Goal: Ask a question: Seek information or help from site administrators or community

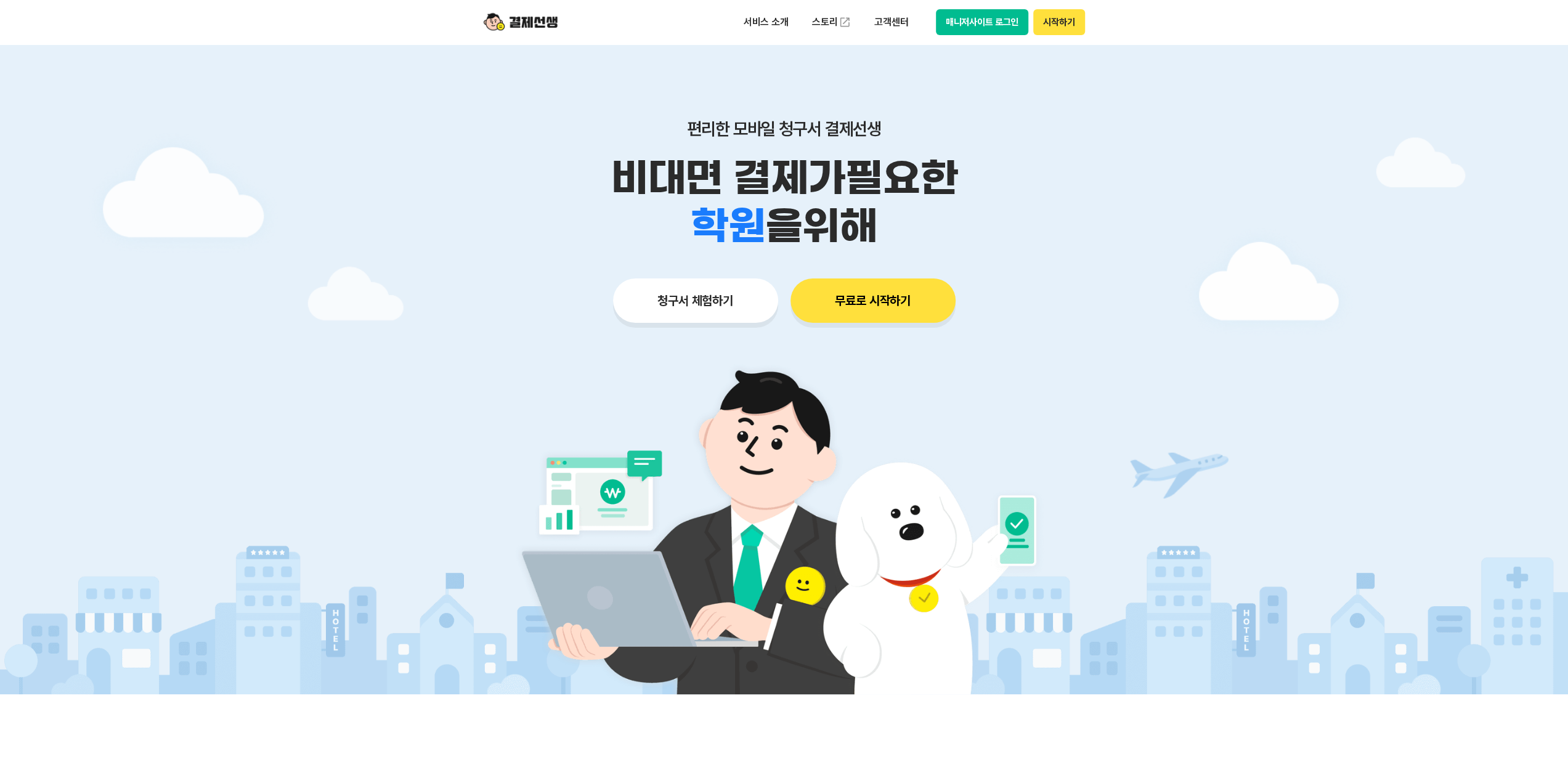
click at [945, 27] on button "매니저사이트 로그인" at bounding box center [982, 23] width 93 height 26
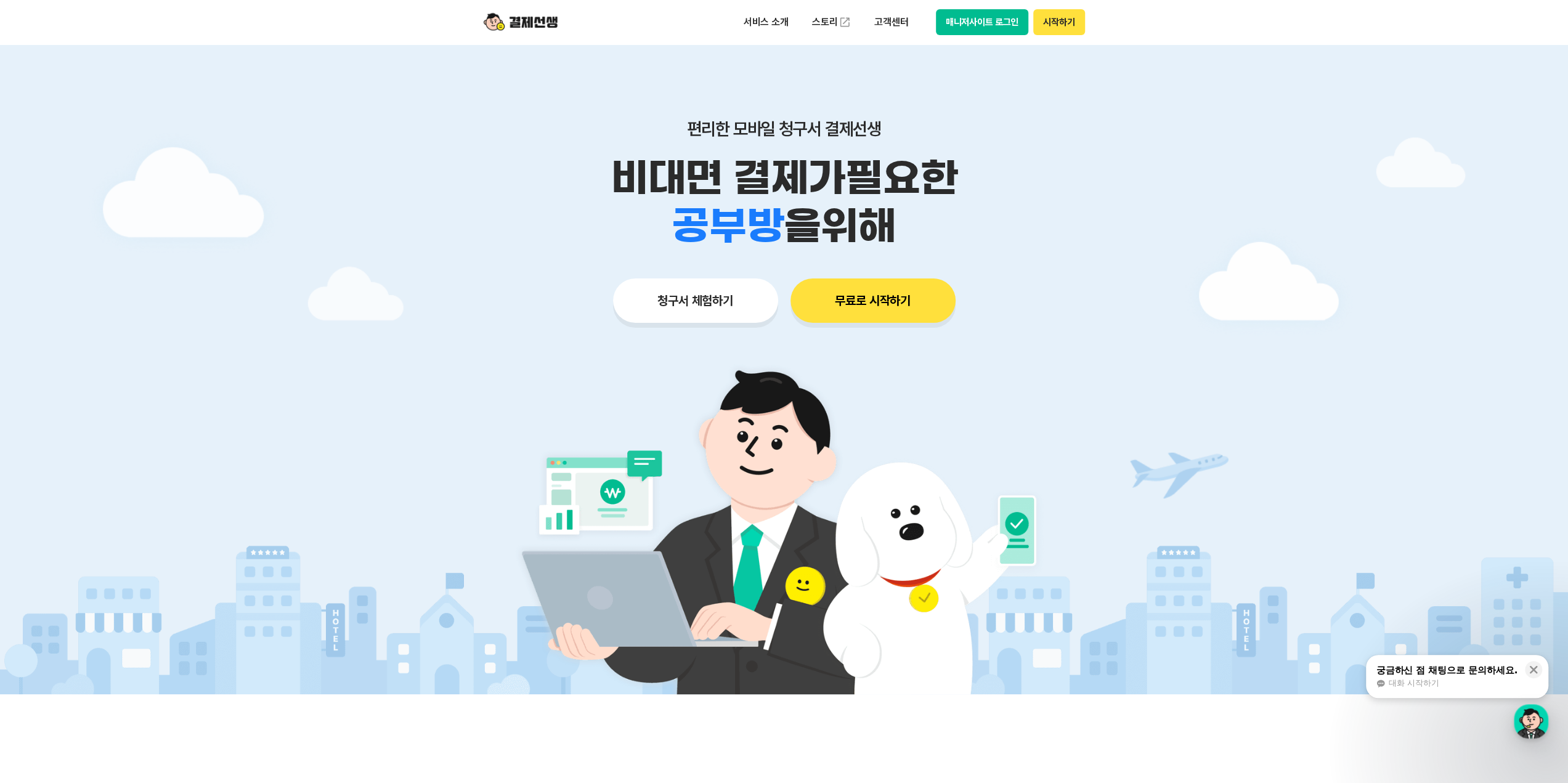
click at [946, 24] on button "매니저사이트 로그인" at bounding box center [982, 23] width 93 height 26
click at [1427, 676] on div "궁금하신 점 채팅으로 문의하세요." at bounding box center [1447, 670] width 142 height 12
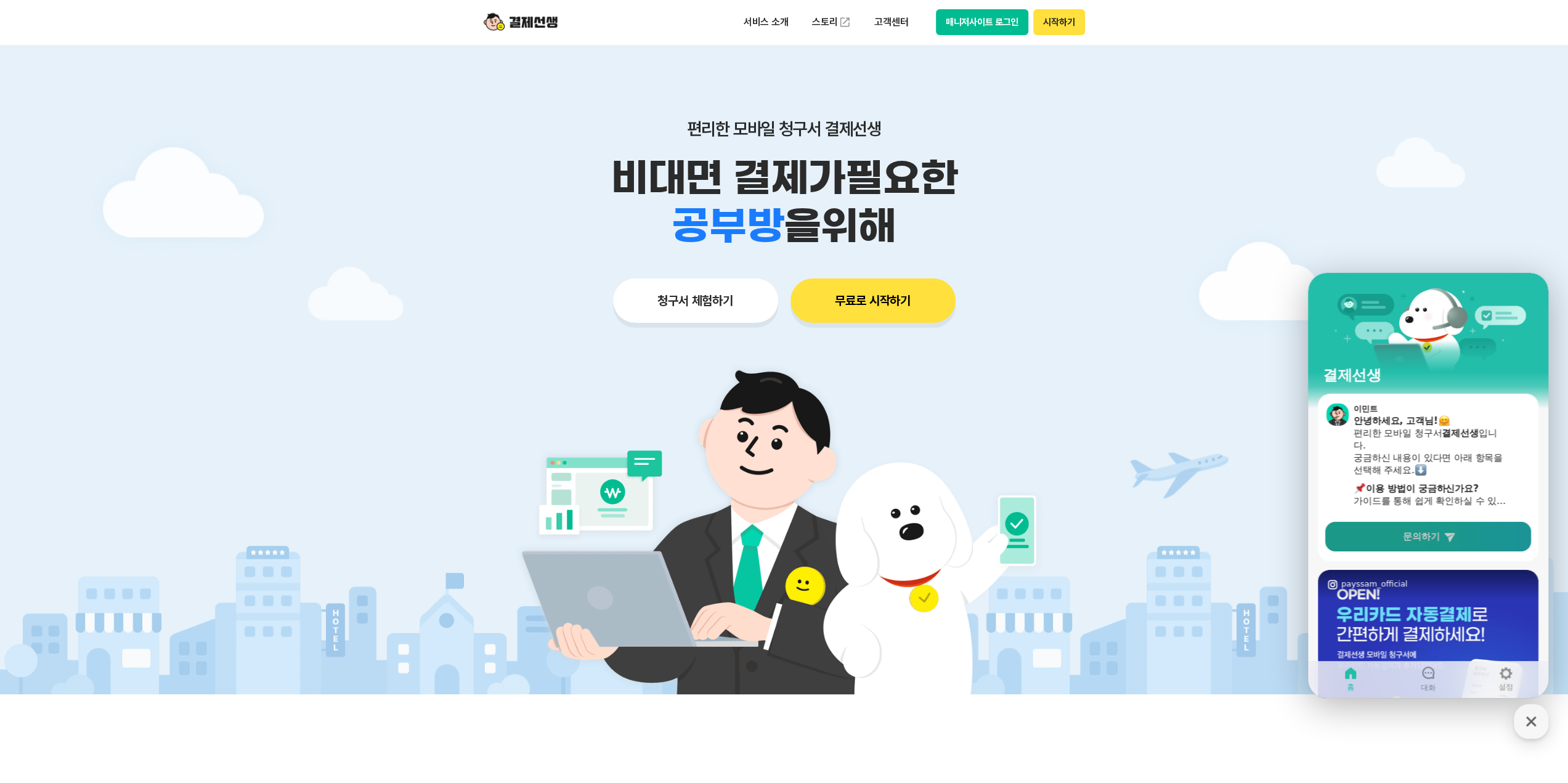
click at [1400, 531] on link "문의하기" at bounding box center [1428, 536] width 206 height 29
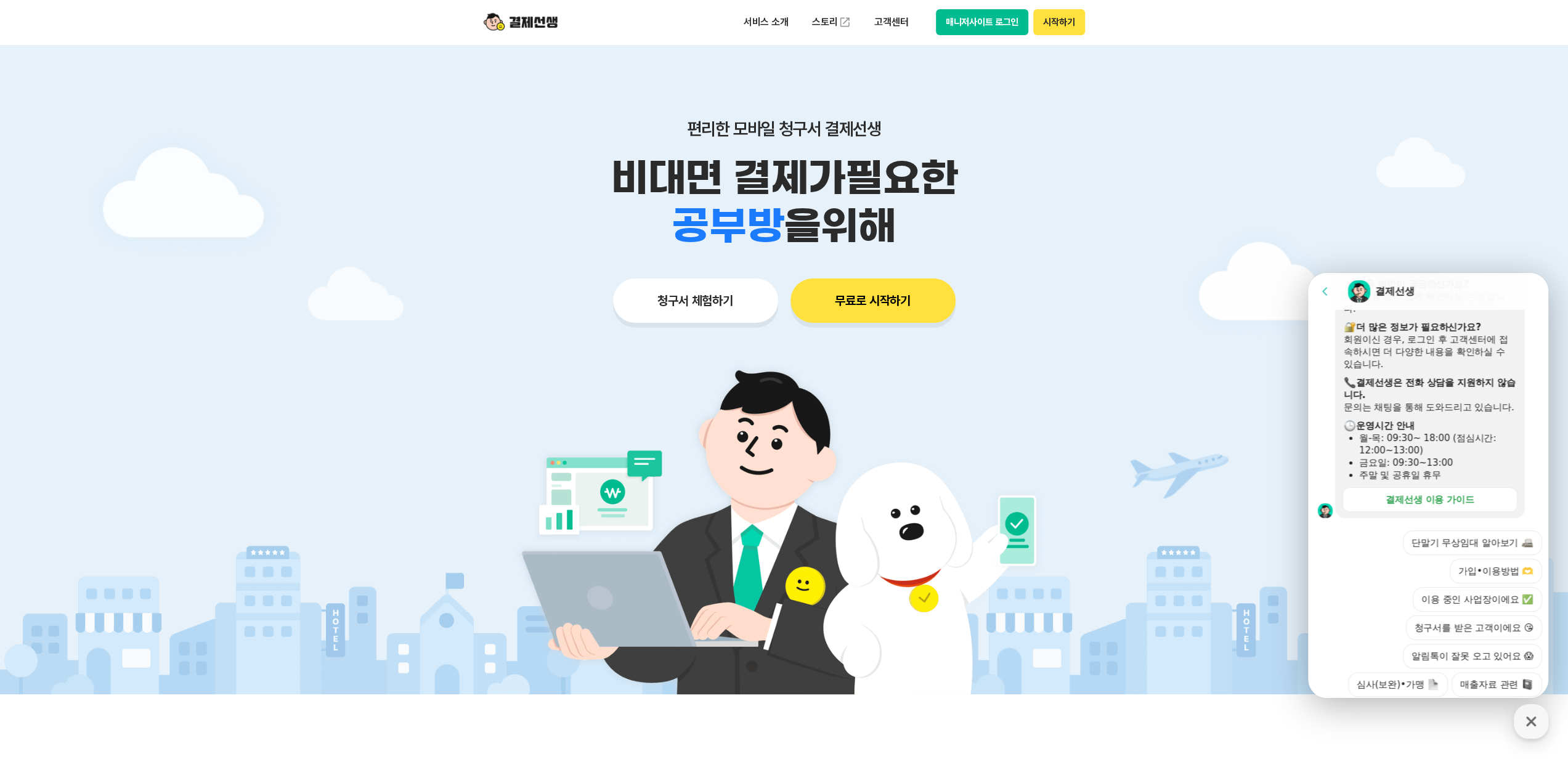
scroll to position [359, 0]
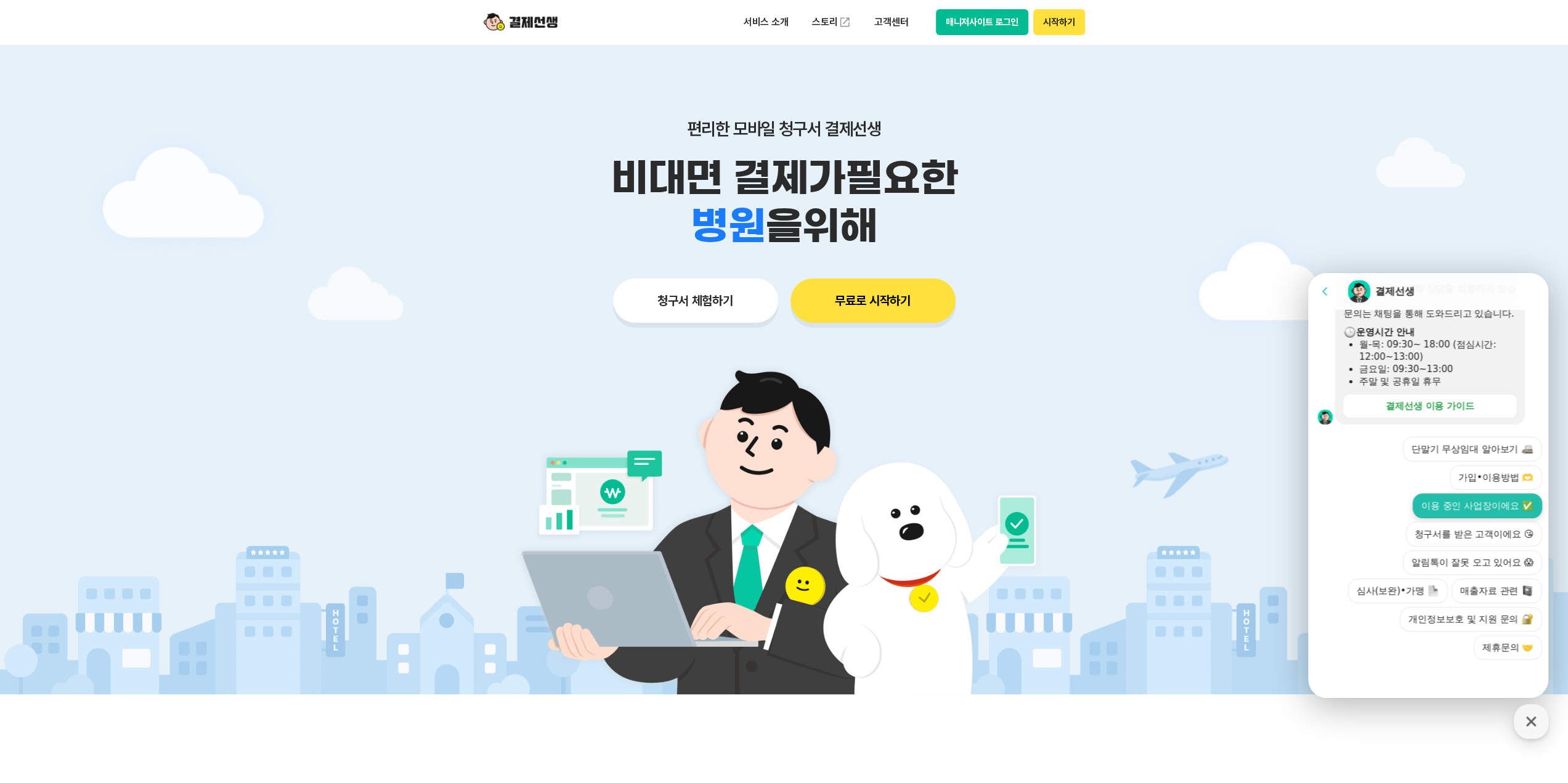
click at [1466, 507] on button "이용 중인 사업장이에요 ✅" at bounding box center [1478, 506] width 130 height 25
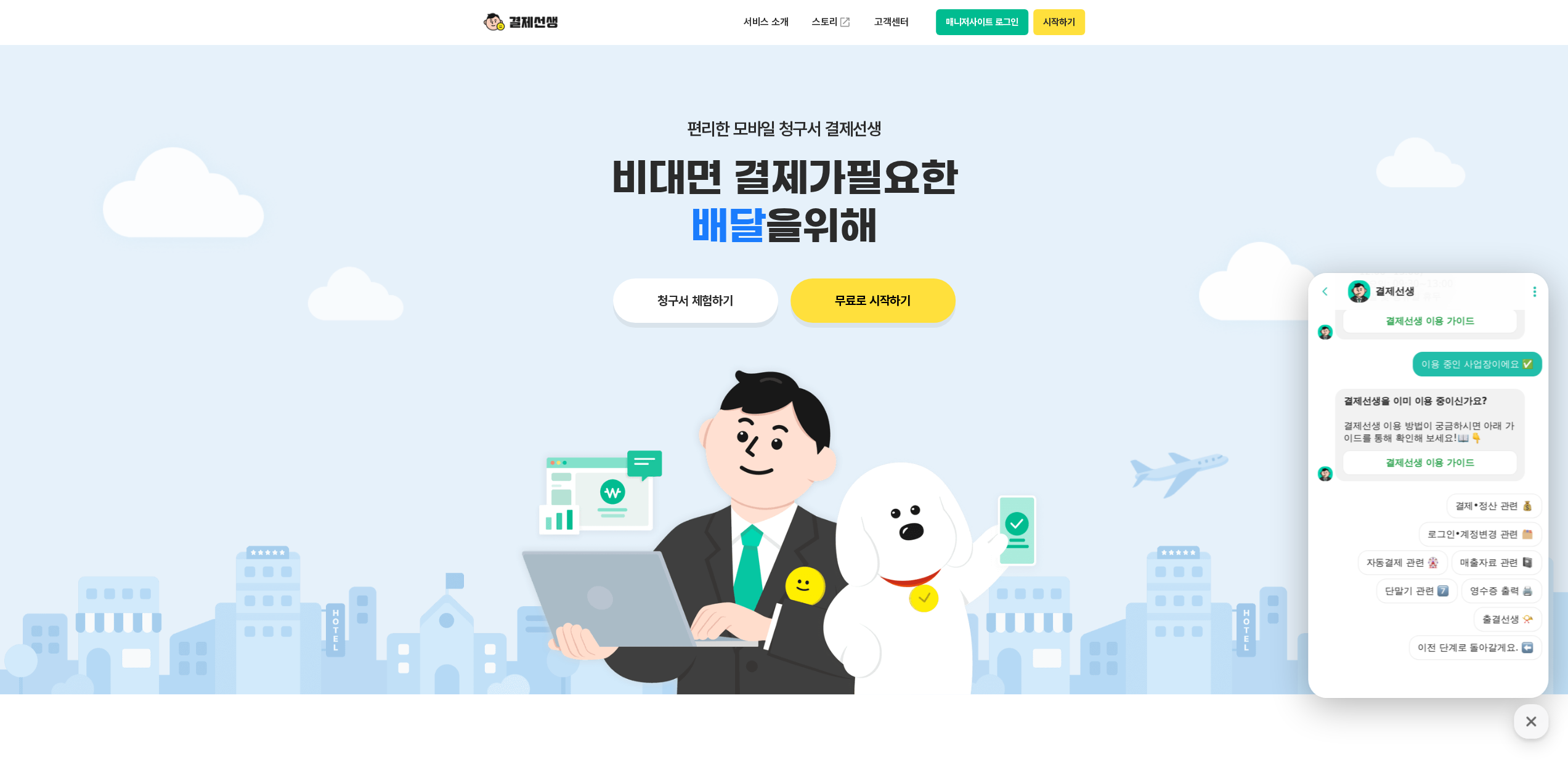
scroll to position [445, 0]
click at [1468, 535] on button "로그인•계정변경 관련" at bounding box center [1481, 534] width 123 height 25
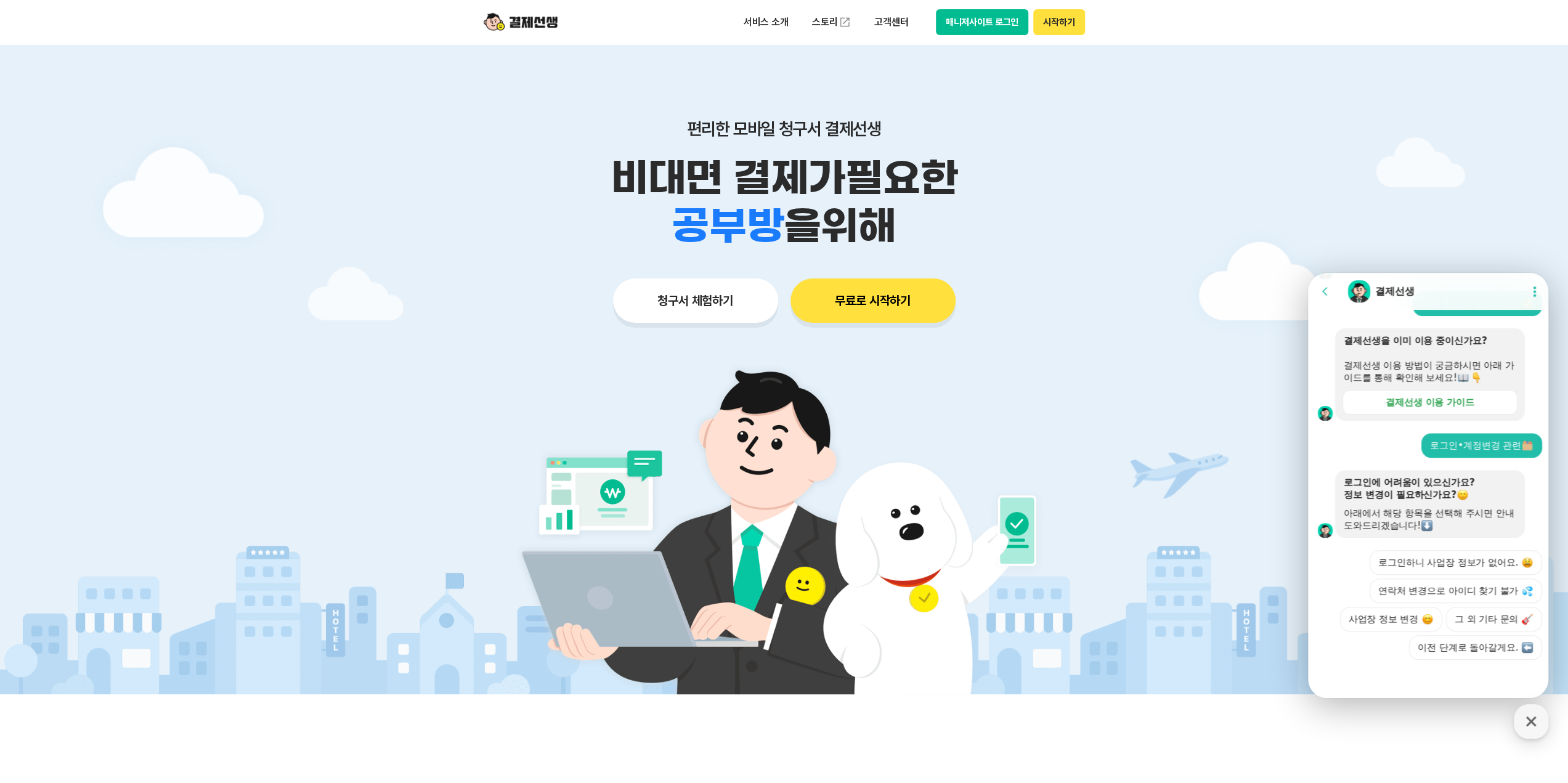
scroll to position [546, 0]
click at [1478, 617] on button "그 외 기타 문의" at bounding box center [1494, 619] width 96 height 25
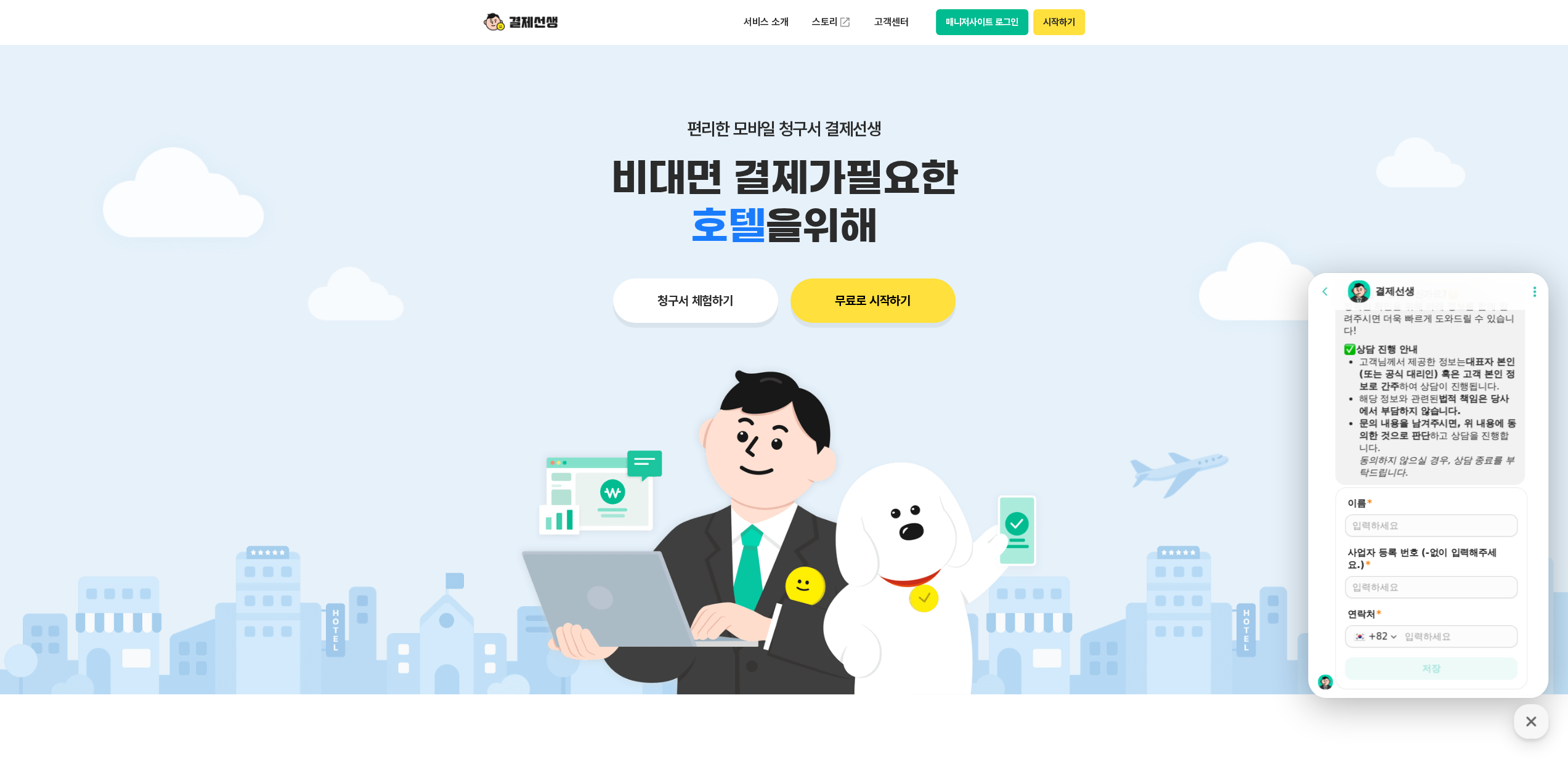
scroll to position [843, 0]
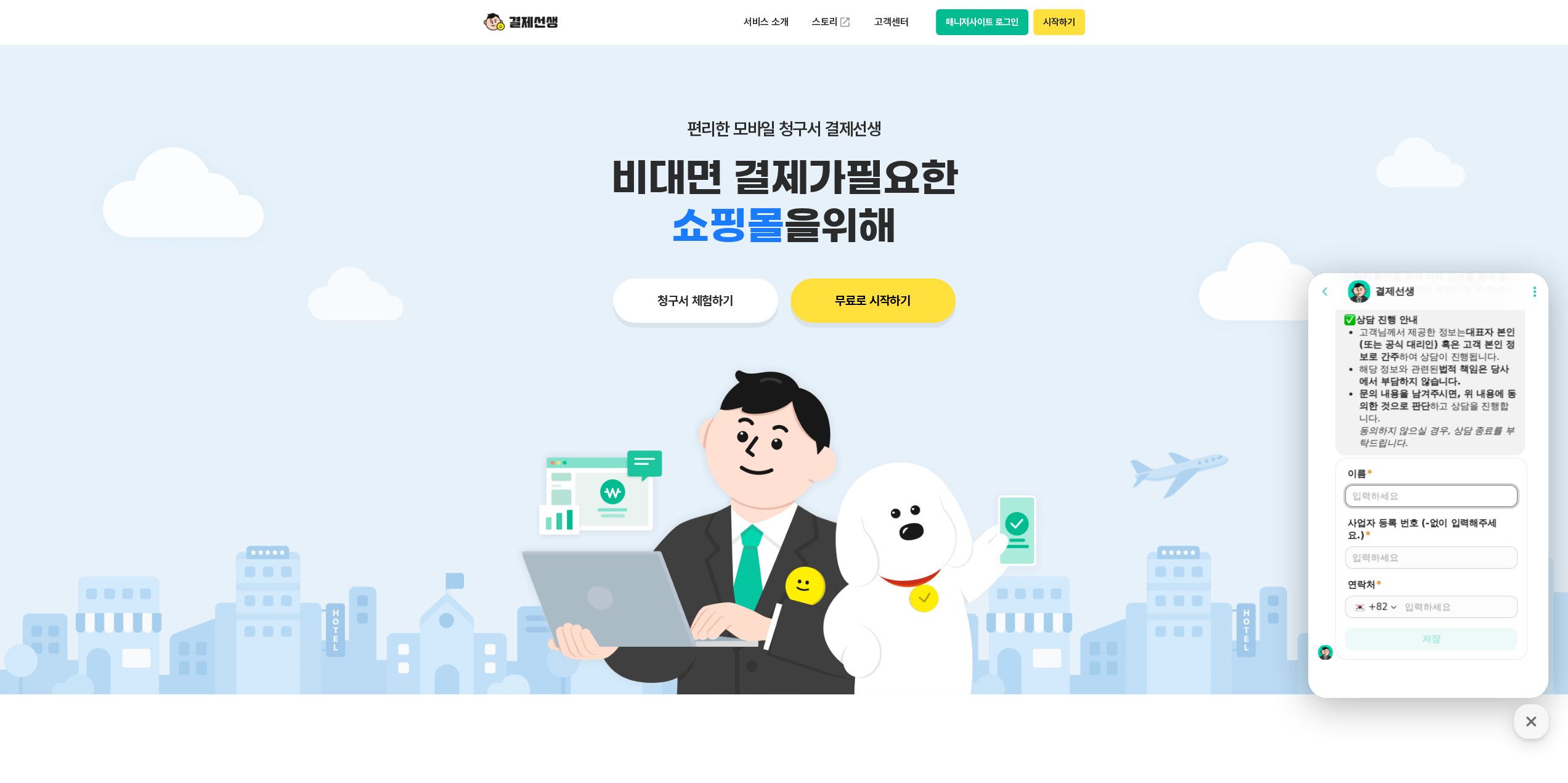
click at [1430, 497] on input "이름 *" at bounding box center [1431, 496] width 158 height 12
click at [1423, 499] on input "이름 *" at bounding box center [1431, 496] width 158 height 12
type input "ㅌ"
type input "최은주"
type input "7701402462"
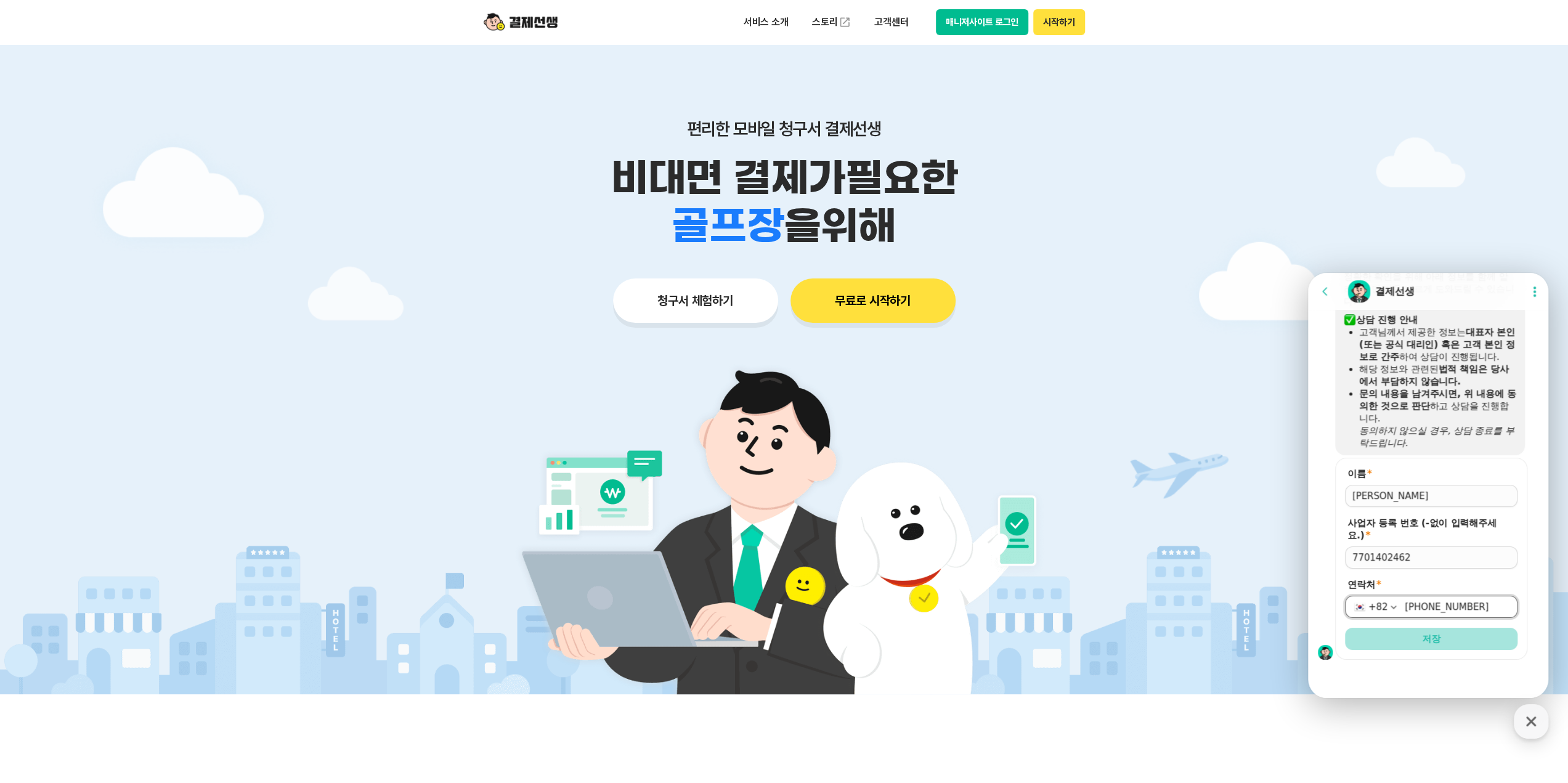
type input "010-5660-5491"
click at [1466, 649] on button "저장" at bounding box center [1431, 639] width 173 height 23
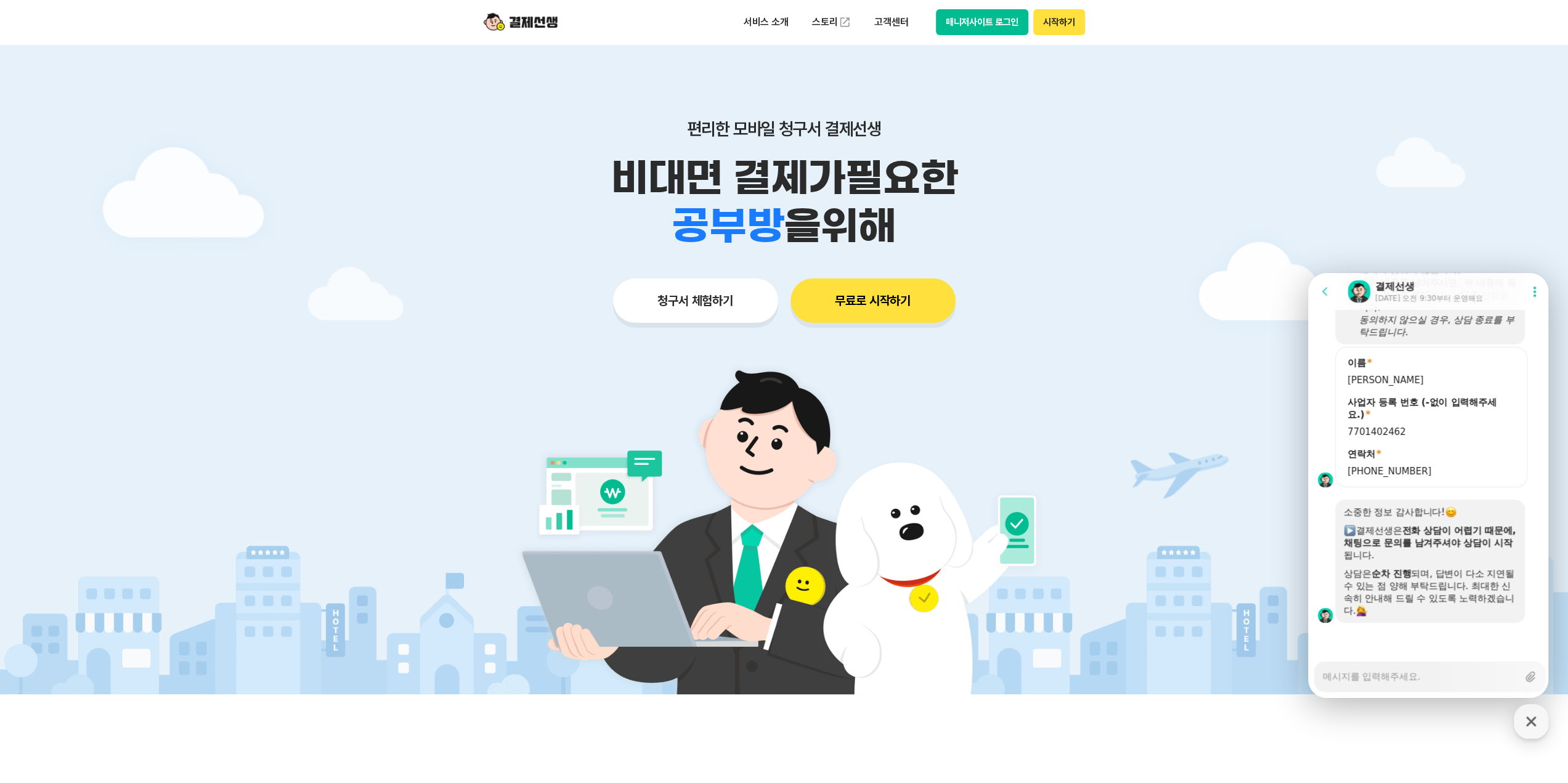
scroll to position [954, 0]
type textarea "x"
type textarea "r"
type textarea "x"
type textarea "ru"
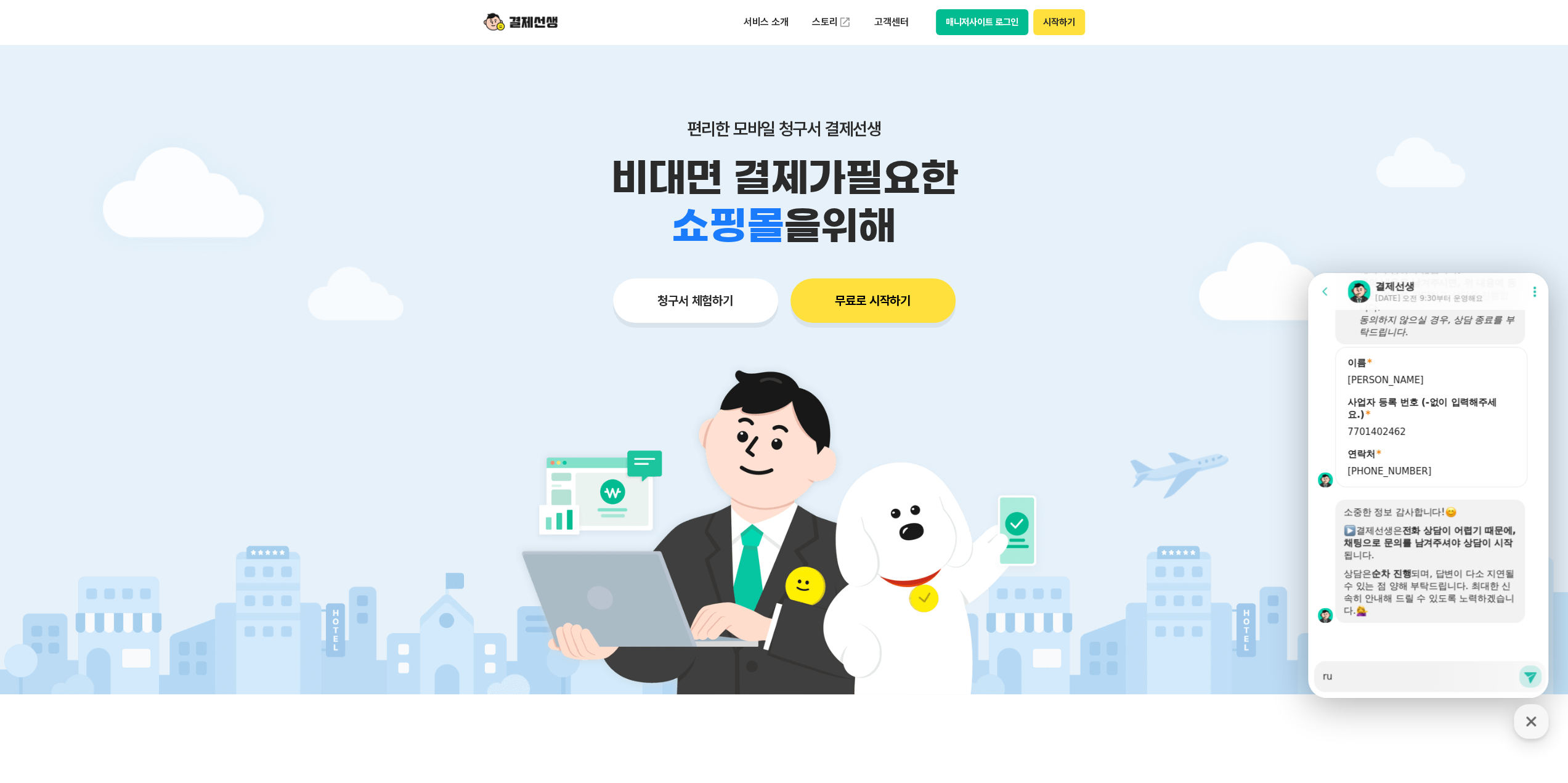
type textarea "x"
type textarea "ruf"
type textarea "x"
type textarea "rufw"
type textarea "x"
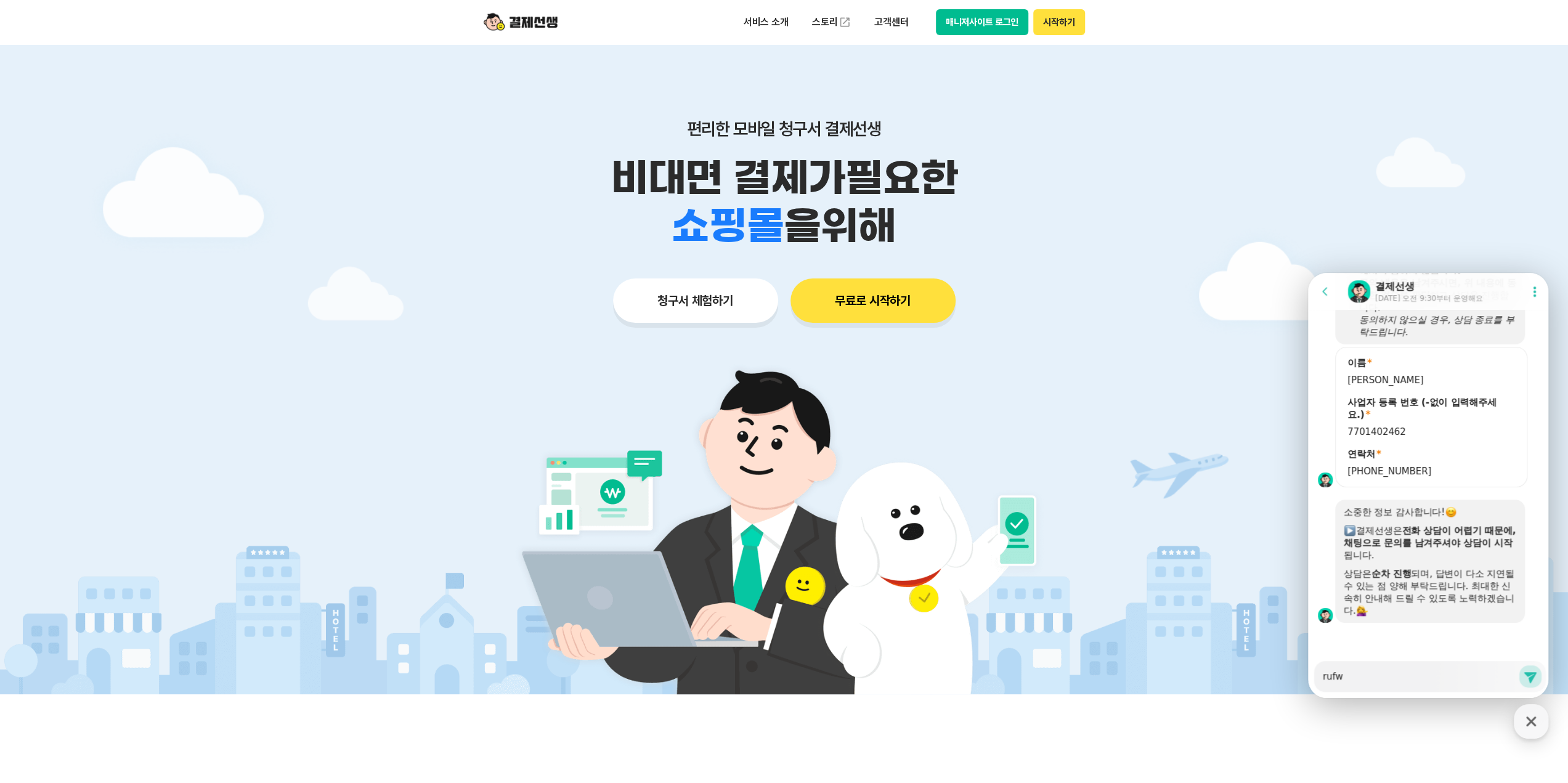
type textarea "rufwp"
type textarea "x"
type textarea "rufwpt"
type textarea "x"
type textarea "rufwp"
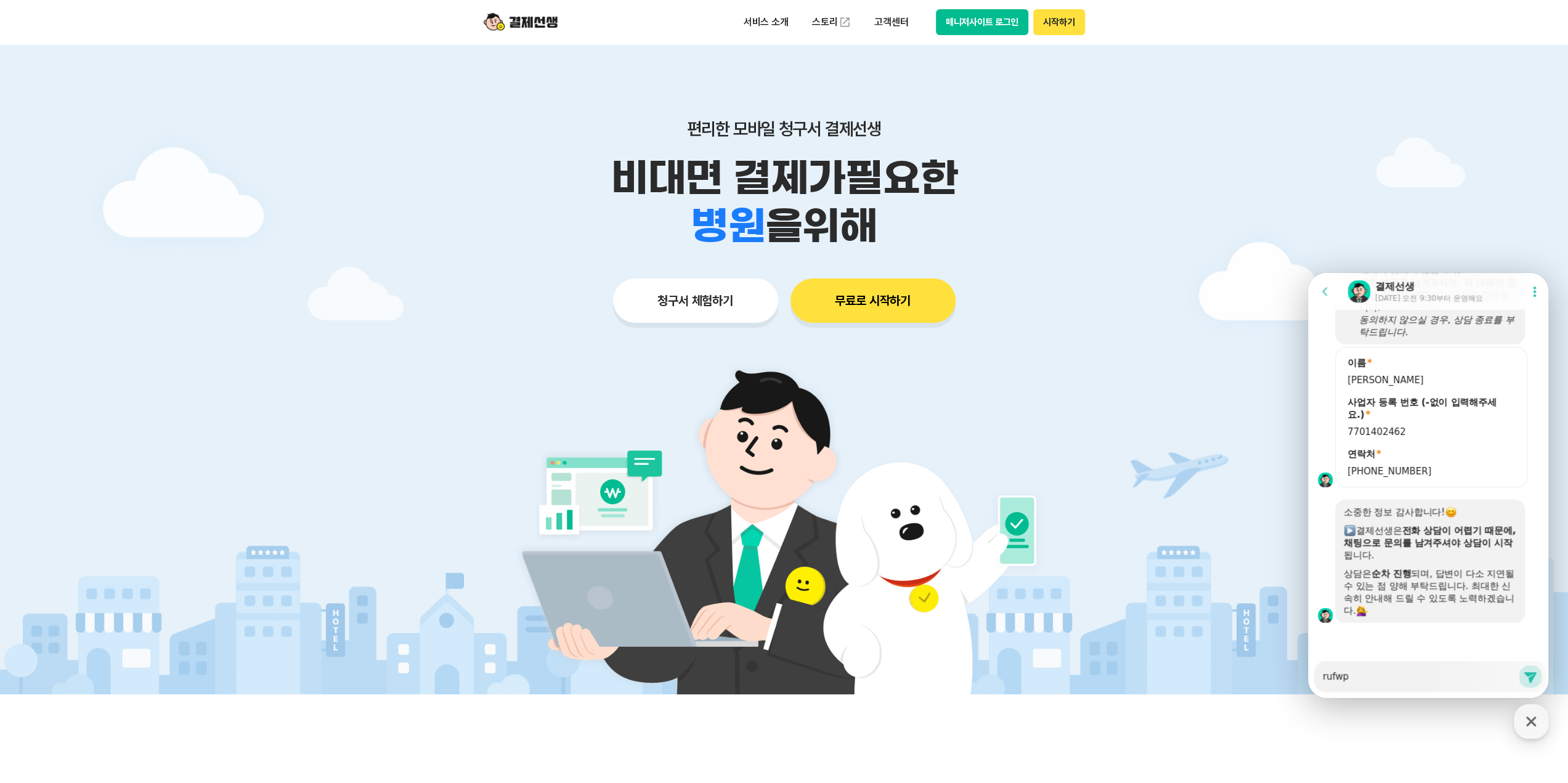
type textarea "x"
type textarea "rufw"
type textarea "x"
type textarea "ruf"
type textarea "x"
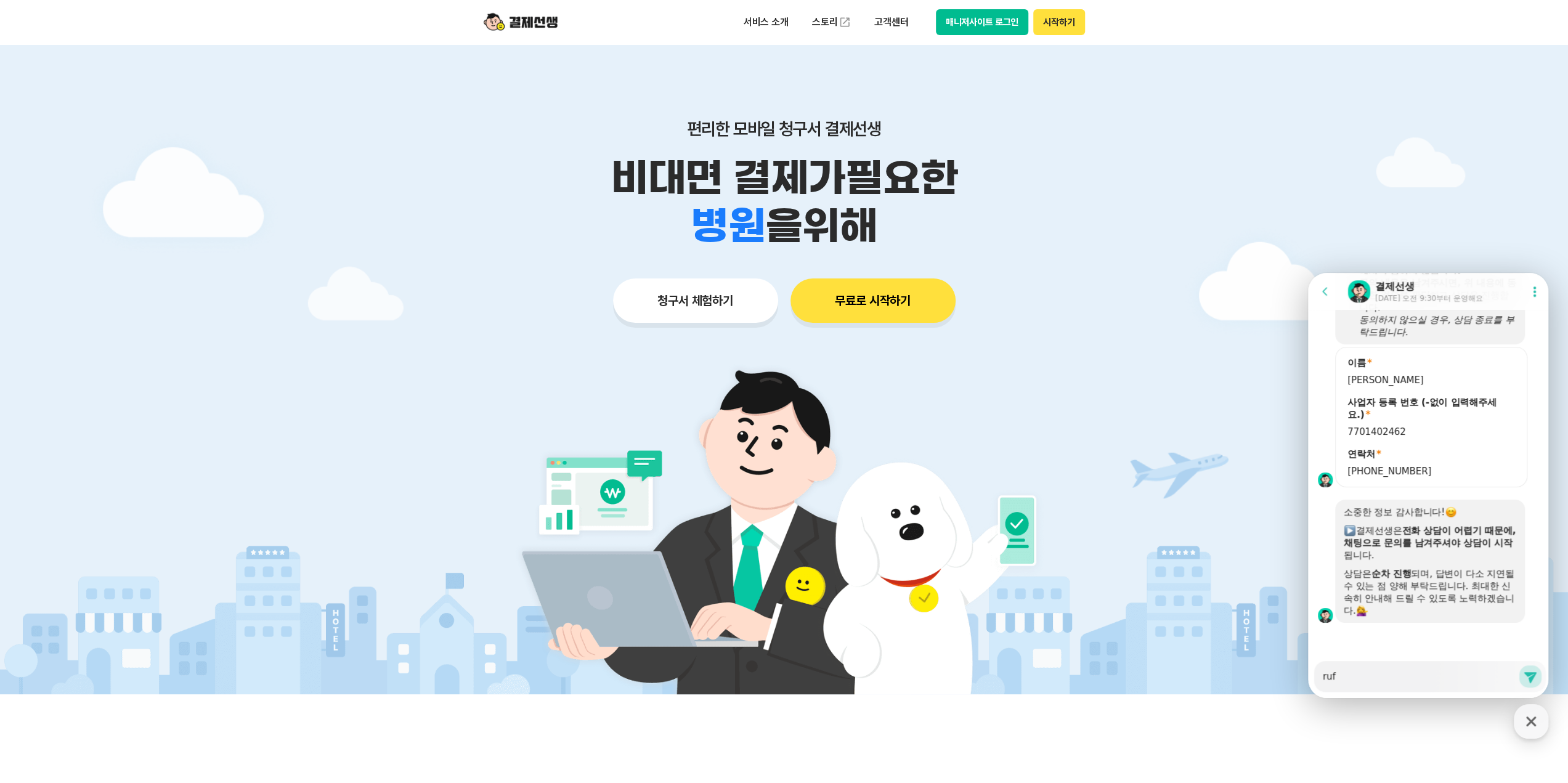
type textarea "ru"
type textarea "x"
type textarea "r"
type textarea "x"
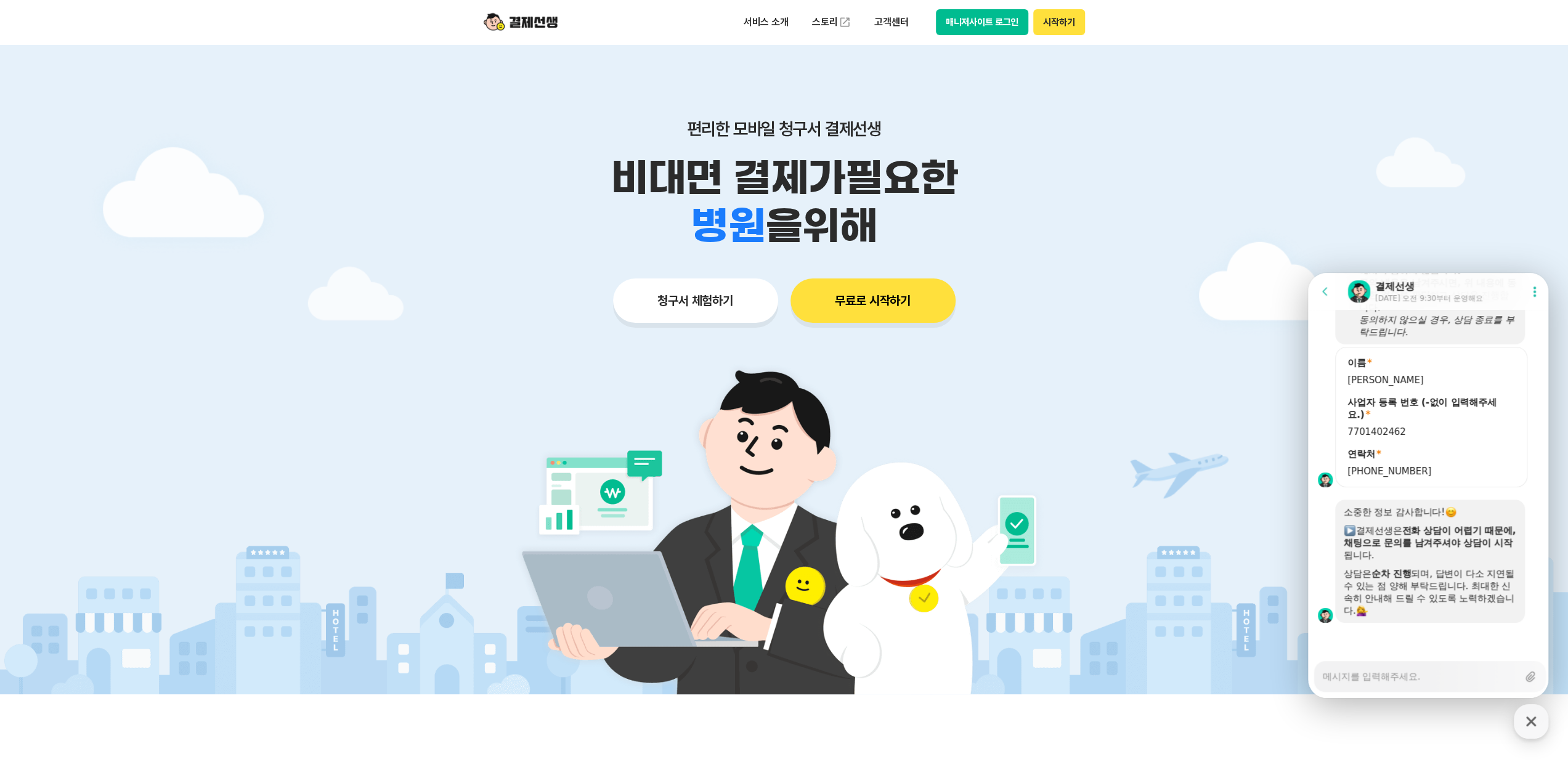
type textarea "ㄱ"
type textarea "x"
type textarea "겨"
type textarea "x"
type textarea "결"
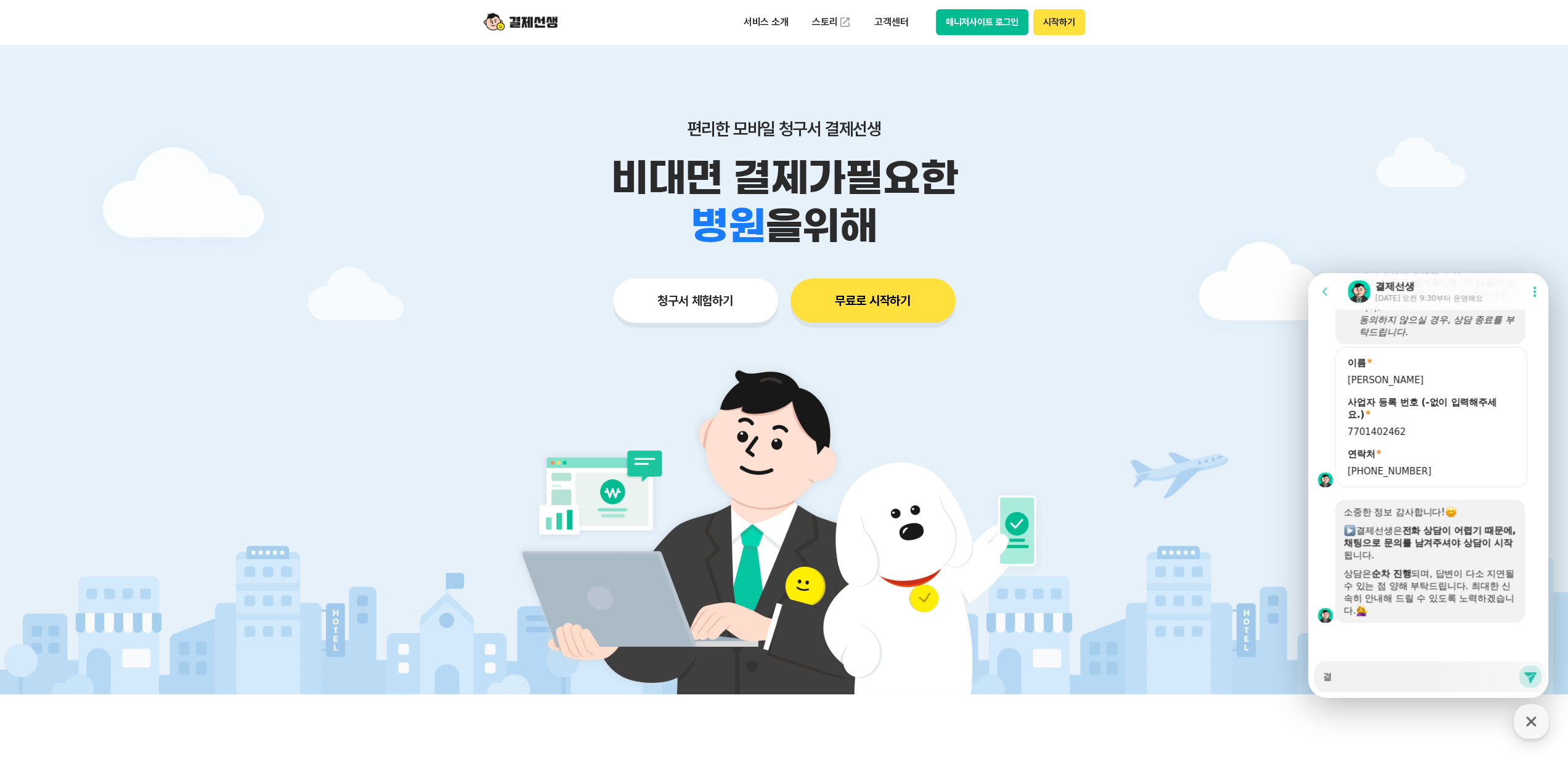
type textarea "x"
type textarea "결ㅈ"
type textarea "x"
type textarea "결젯"
type textarea "x"
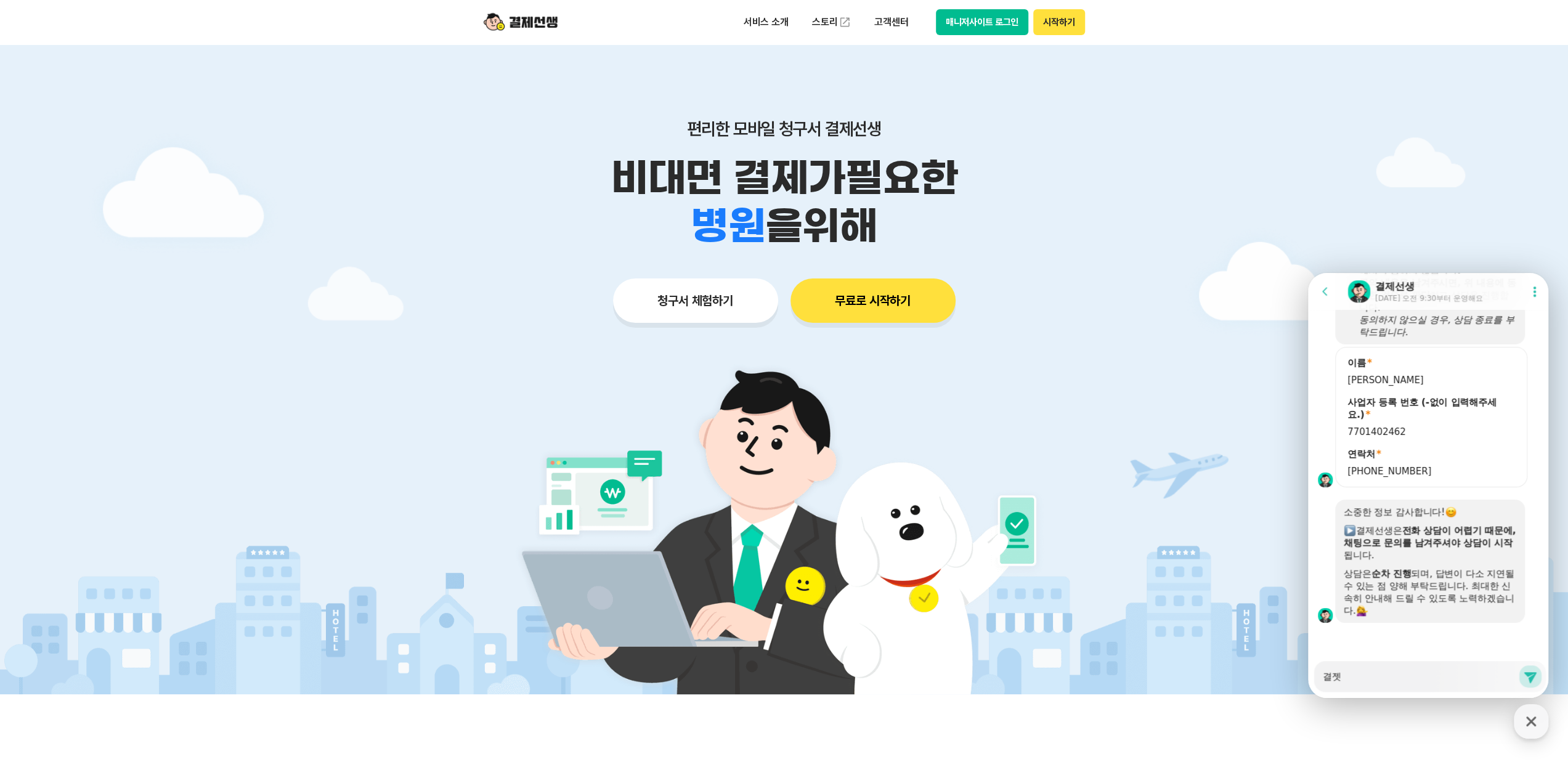
type textarea "결제서"
type textarea "x"
type textarea "결제선"
type textarea "x"
type textarea "결제선ㅅ"
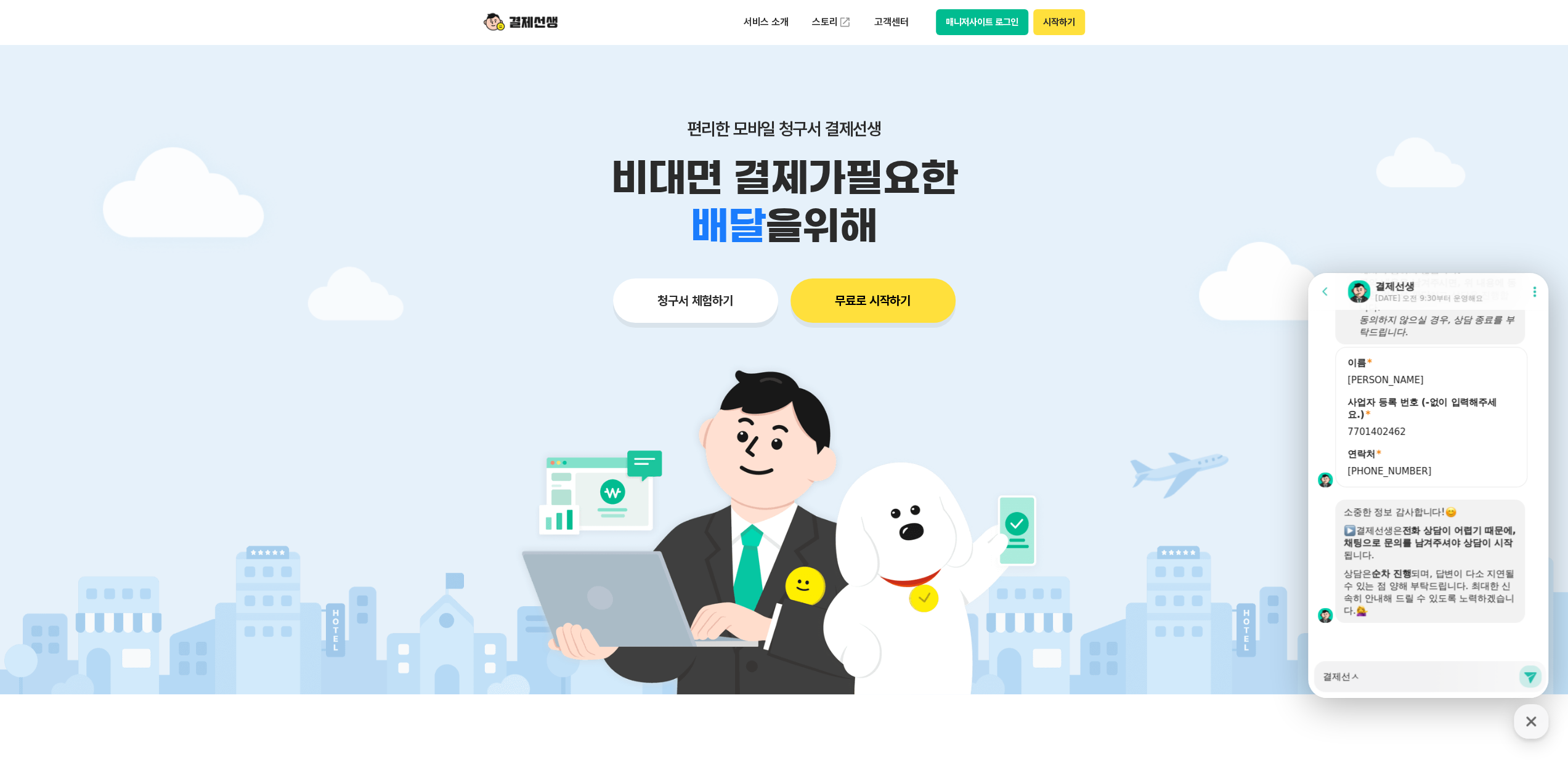
type textarea "x"
type textarea "결제선새"
type textarea "x"
type textarea "결제선생"
type textarea "x"
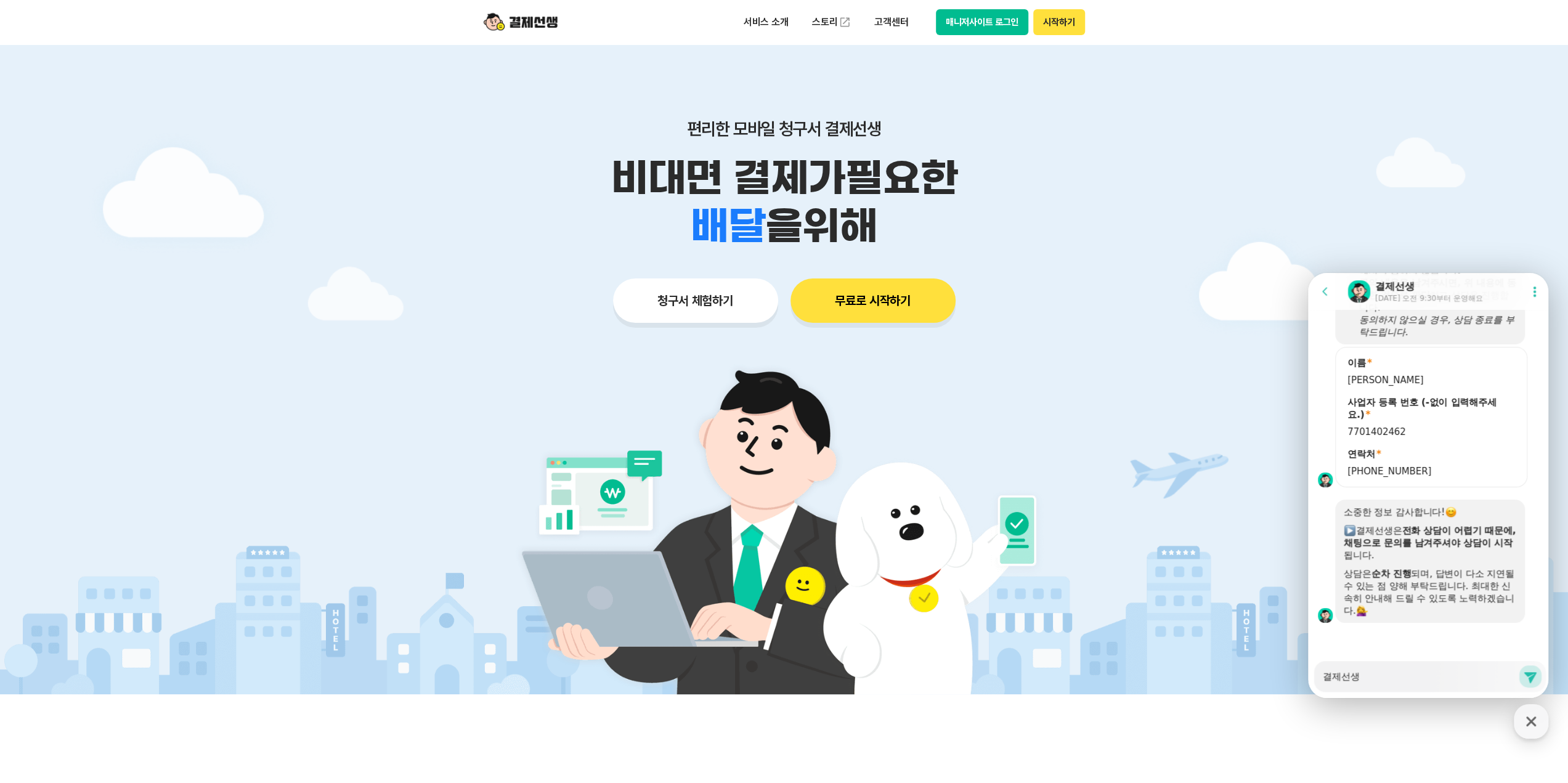
type textarea "결제선생"
type textarea "x"
type textarea "결제선생 ㅅ"
type textarea "x"
type textarea "결제선생 사"
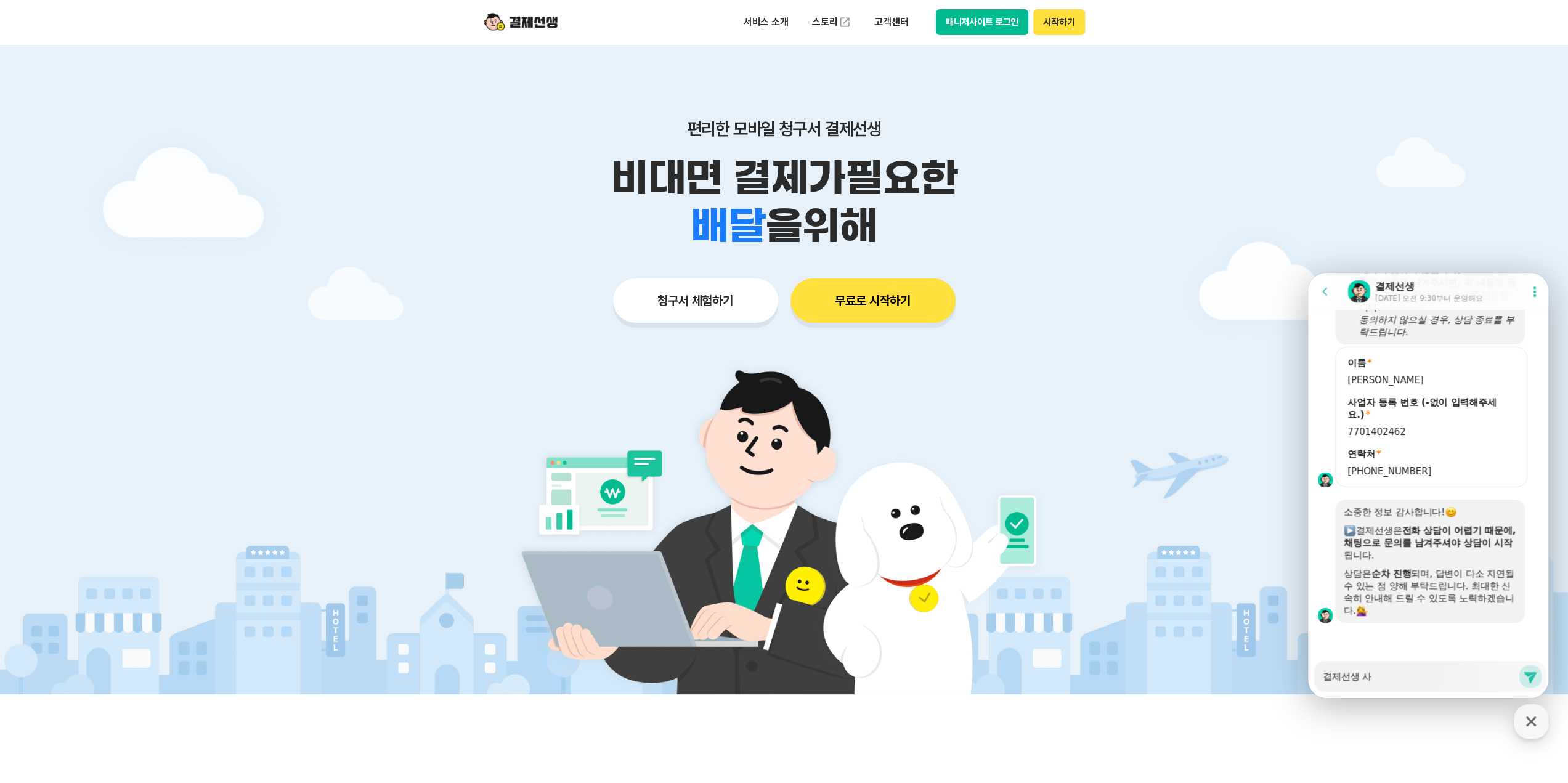
type textarea "x"
type textarea "결제선생 사이"
type textarea "x"
type textarea "결제선생 사잍"
type textarea "x"
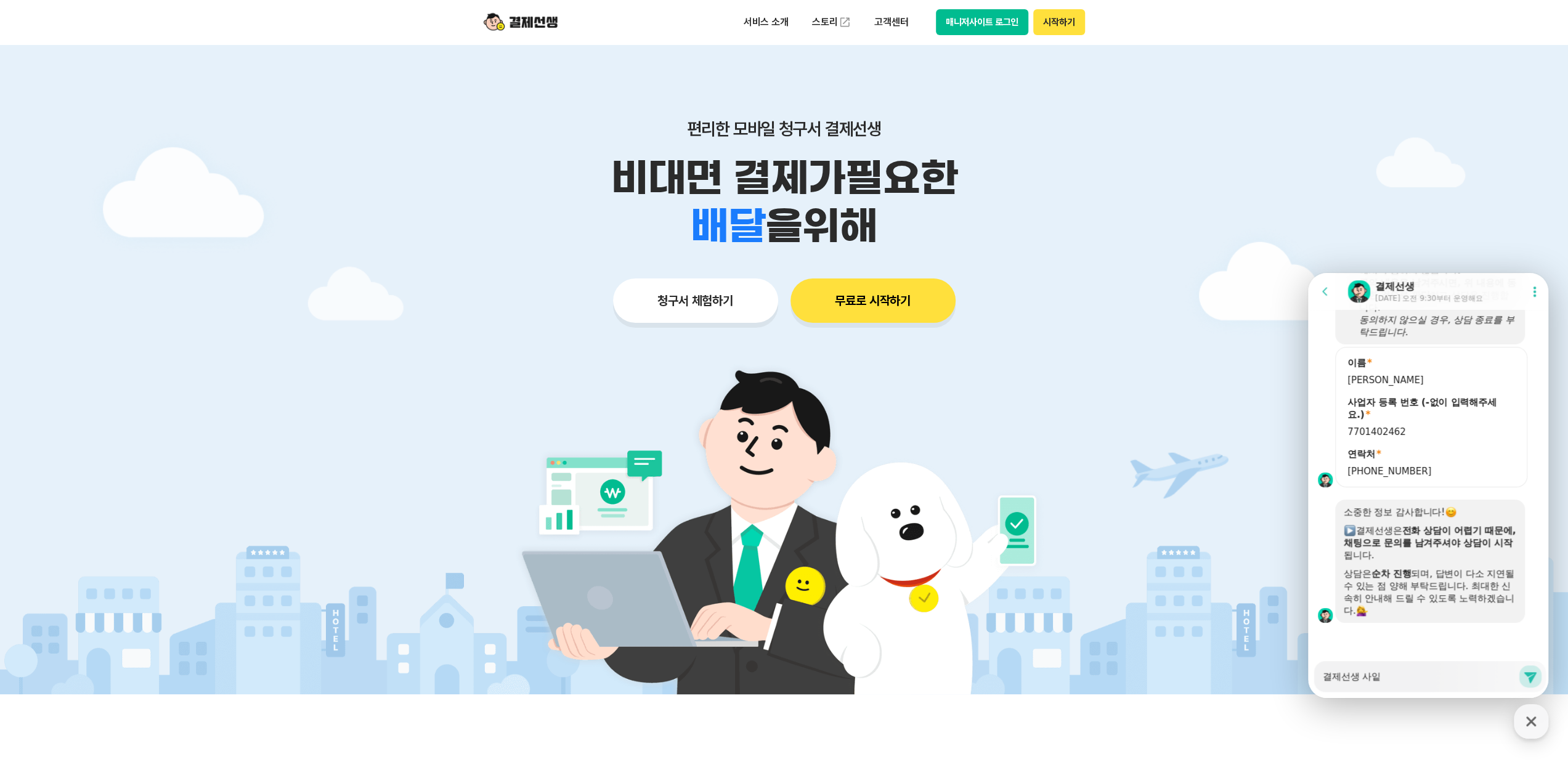
type textarea "결제선생 사이트"
type textarea "x"
type textarea "결제선생 사이트"
type textarea "x"
type textarea "결제선생 사이트 ㄹ"
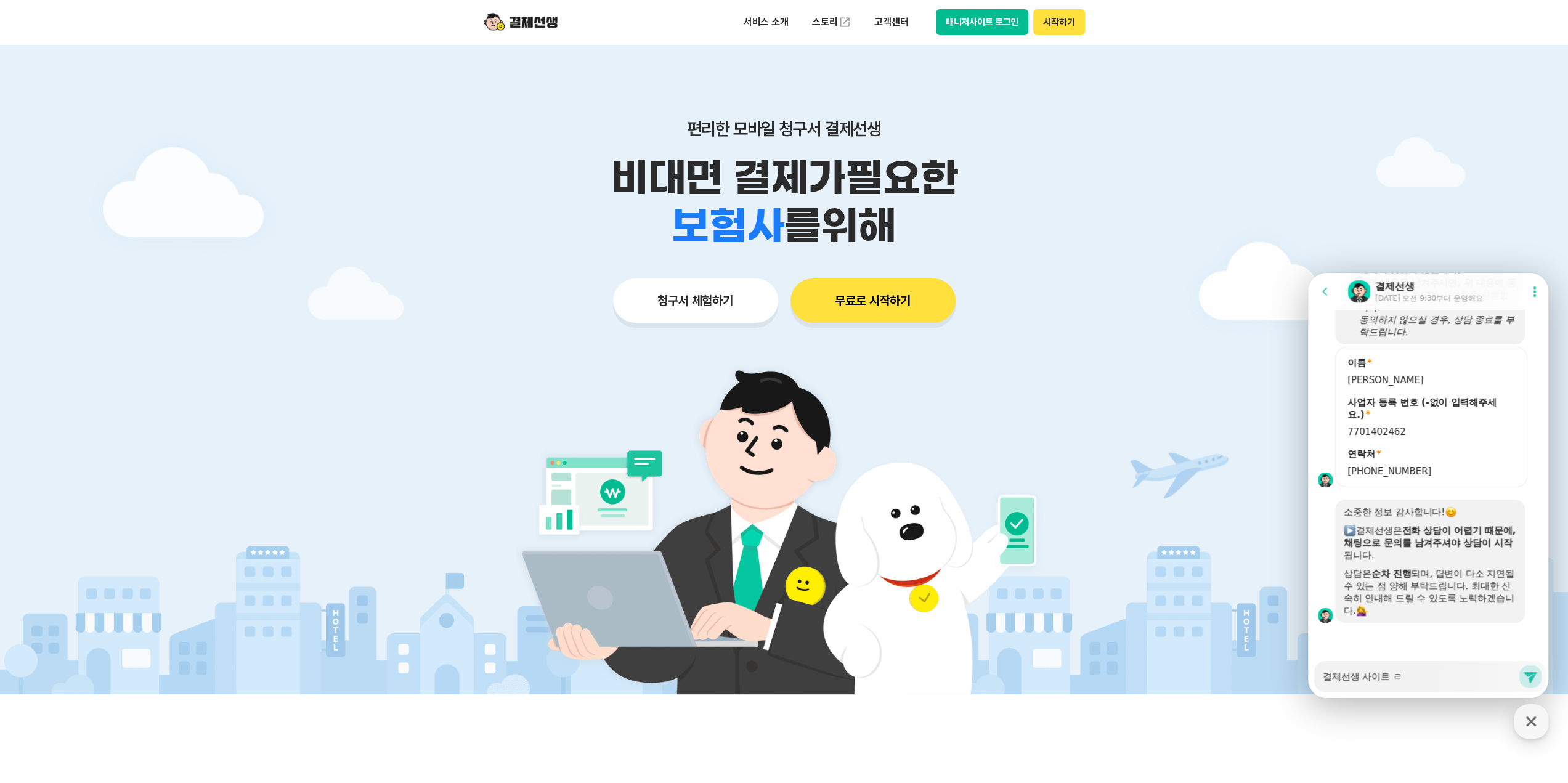
type textarea "x"
type textarea "결제선생 사이트 로"
type textarea "x"
type textarea "결제선생 사이트 로그"
type textarea "x"
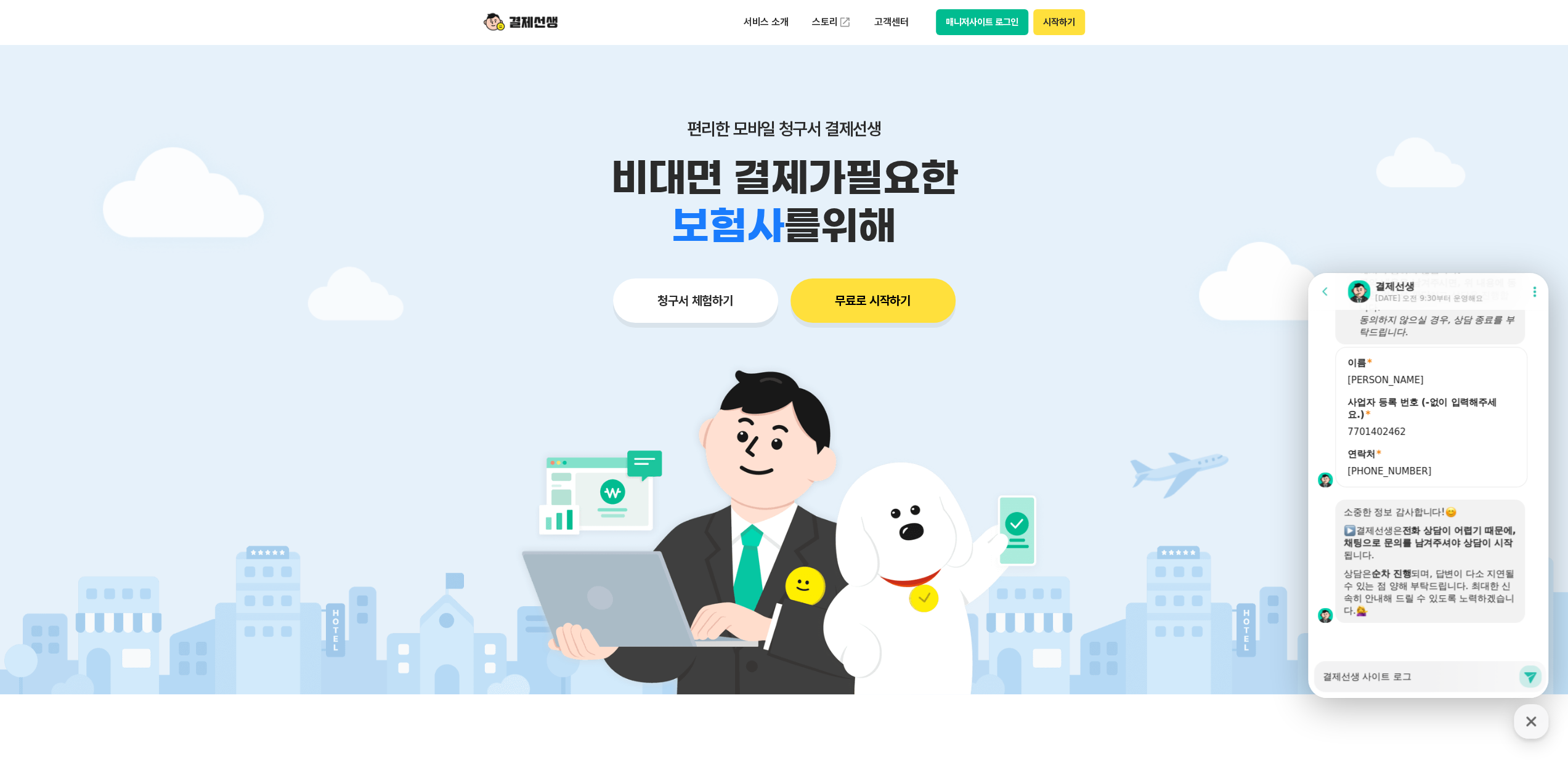
type textarea "결제선생 사이트 로긍"
type textarea "x"
type textarea "결제선생 사이트 로그이"
type textarea "x"
type textarea "결제선생 사이트 로그인"
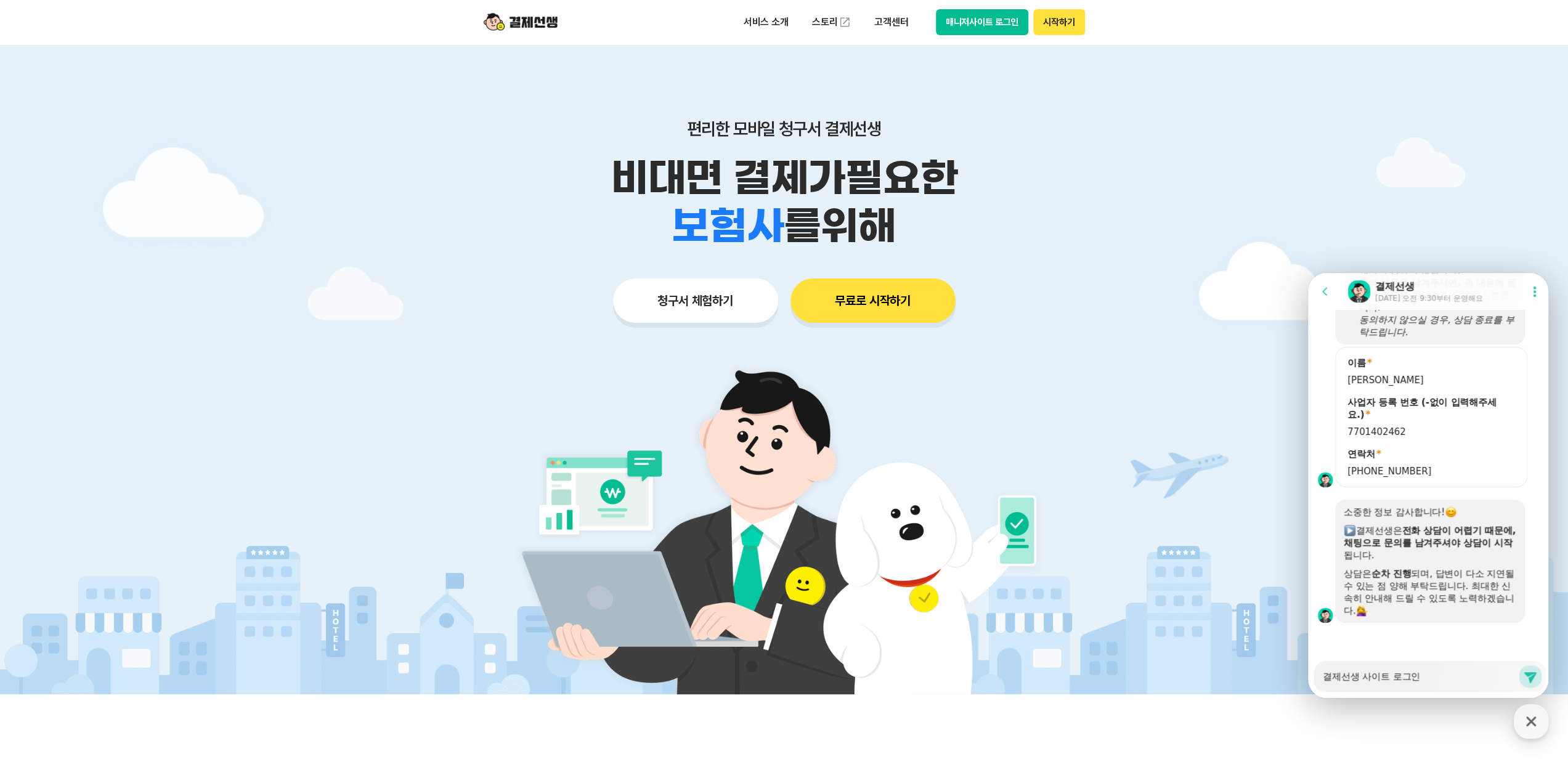
type textarea "x"
type textarea "결제선생 사이트 로그읺"
type textarea "x"
type textarea "결제선생 사이트 로그인후"
type textarea "x"
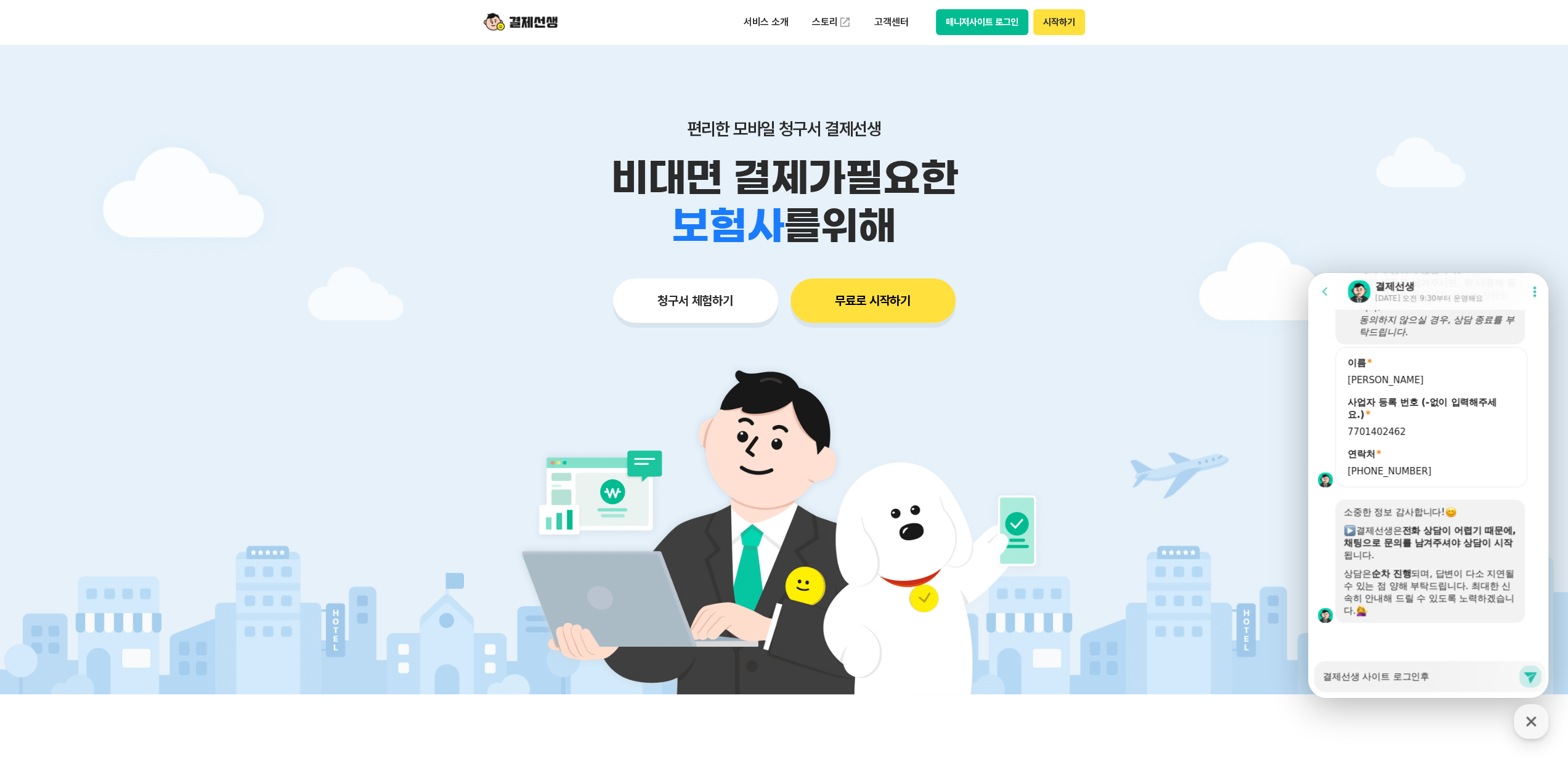
type textarea "결제선생 사이트 로그인후,"
type textarea "x"
type textarea "결제선생 사이트 로그인후,"
type textarea "x"
type textarea "결제선생 사이트 로그인후, ㅁ"
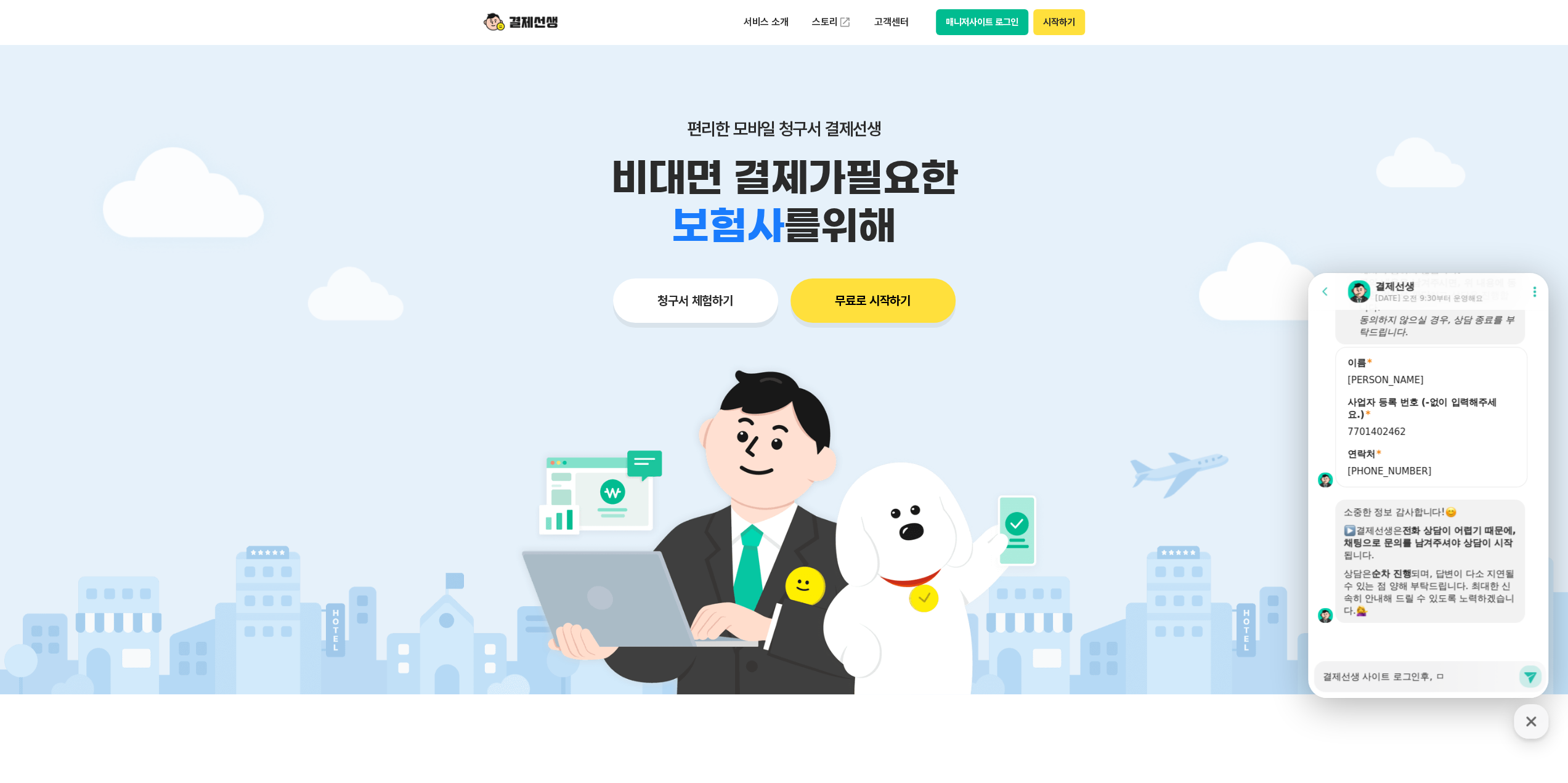
type textarea "x"
type textarea "결제선생 사이트 로그인후, 매"
type textarea "x"
type textarea "결제선생 사이트 로그인후, ㅁ"
type textarea "x"
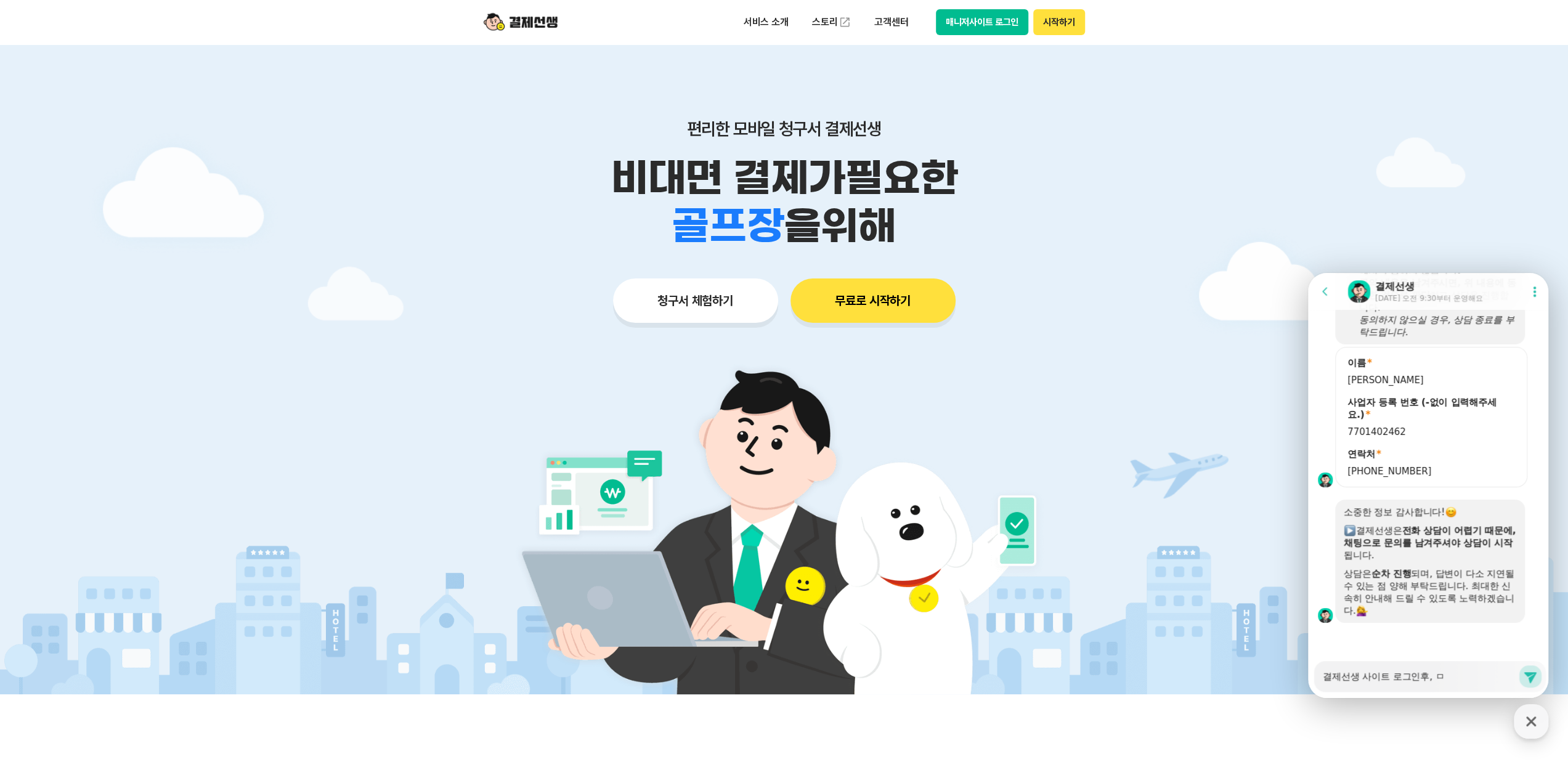
type textarea "결제선생 사이트 로그인후,"
type textarea "x"
type textarea "결제선생 사이트 로그인후,"
type textarea "x"
type textarea "결제선생 사이트 로그인후"
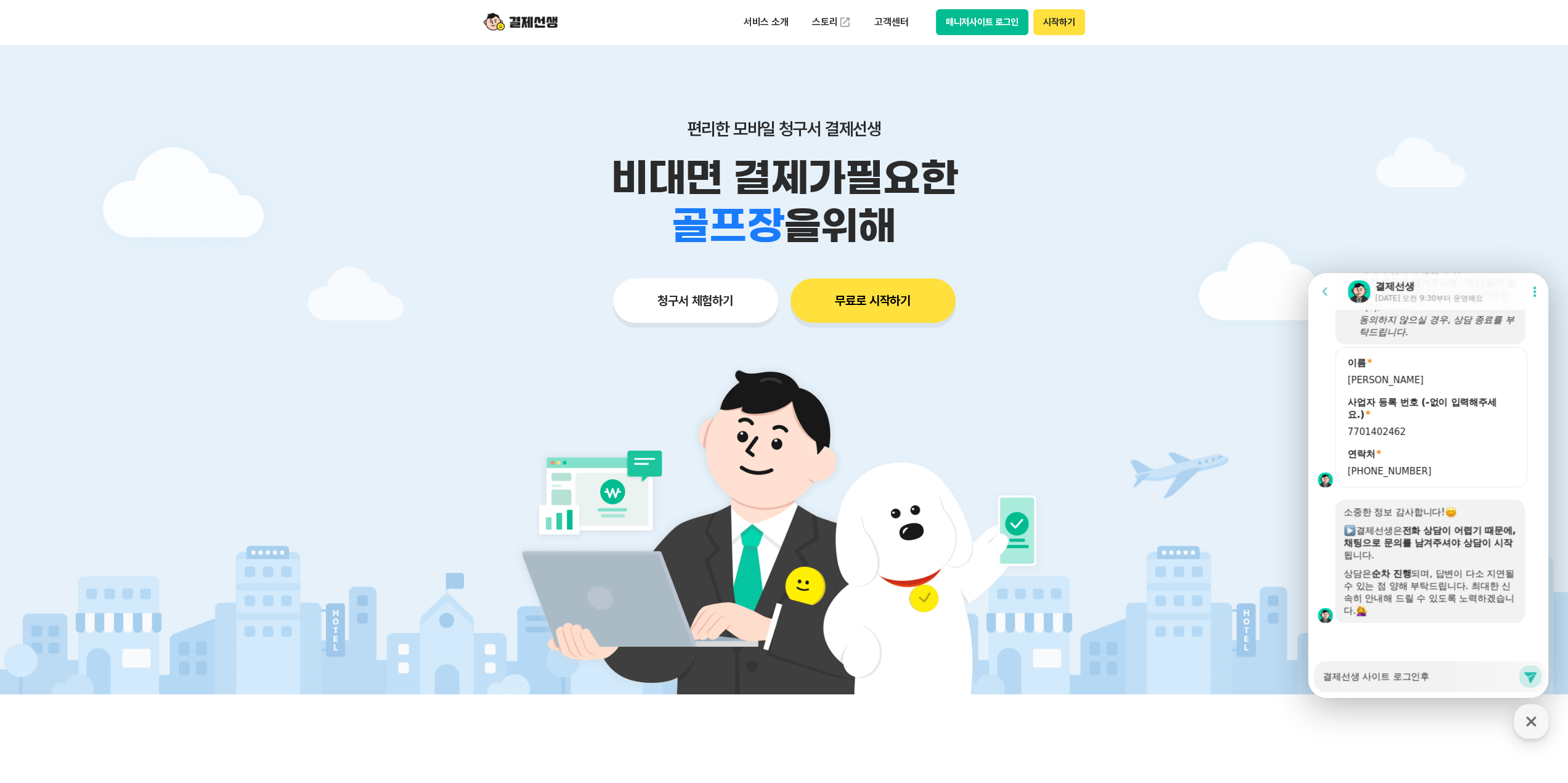
type textarea "x"
type textarea "결제선생 사이트 로그인후"
type textarea "x"
type textarea "결제선생 사이트 로그인후 ㅁ"
type textarea "x"
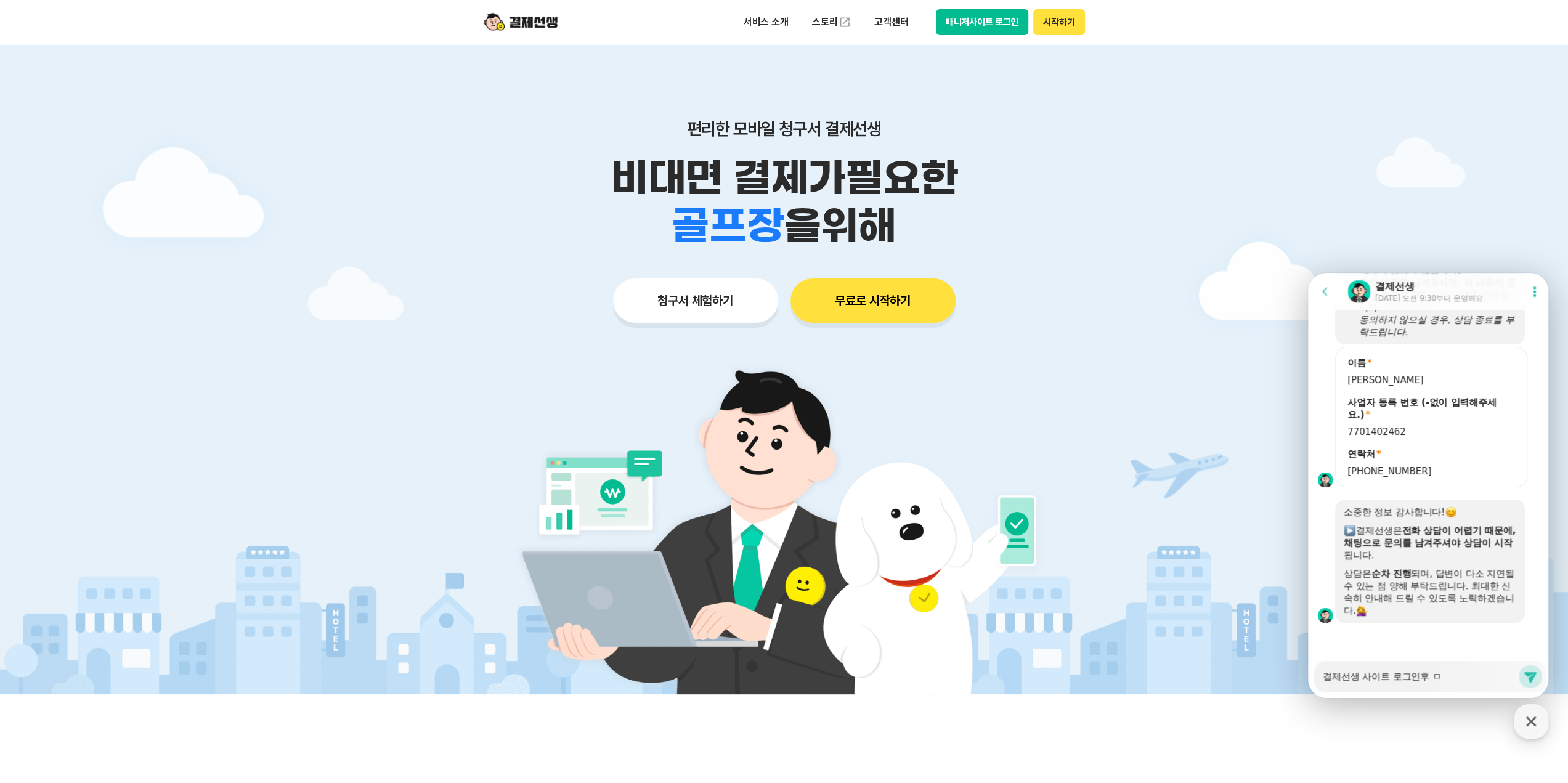
type textarea "결제선생 사이트 로그인후 매"
type textarea "x"
type textarea "결제선생 사이트 로그인후 맨"
type textarea "x"
type textarea "결제선생 사이트 로그인후 매니"
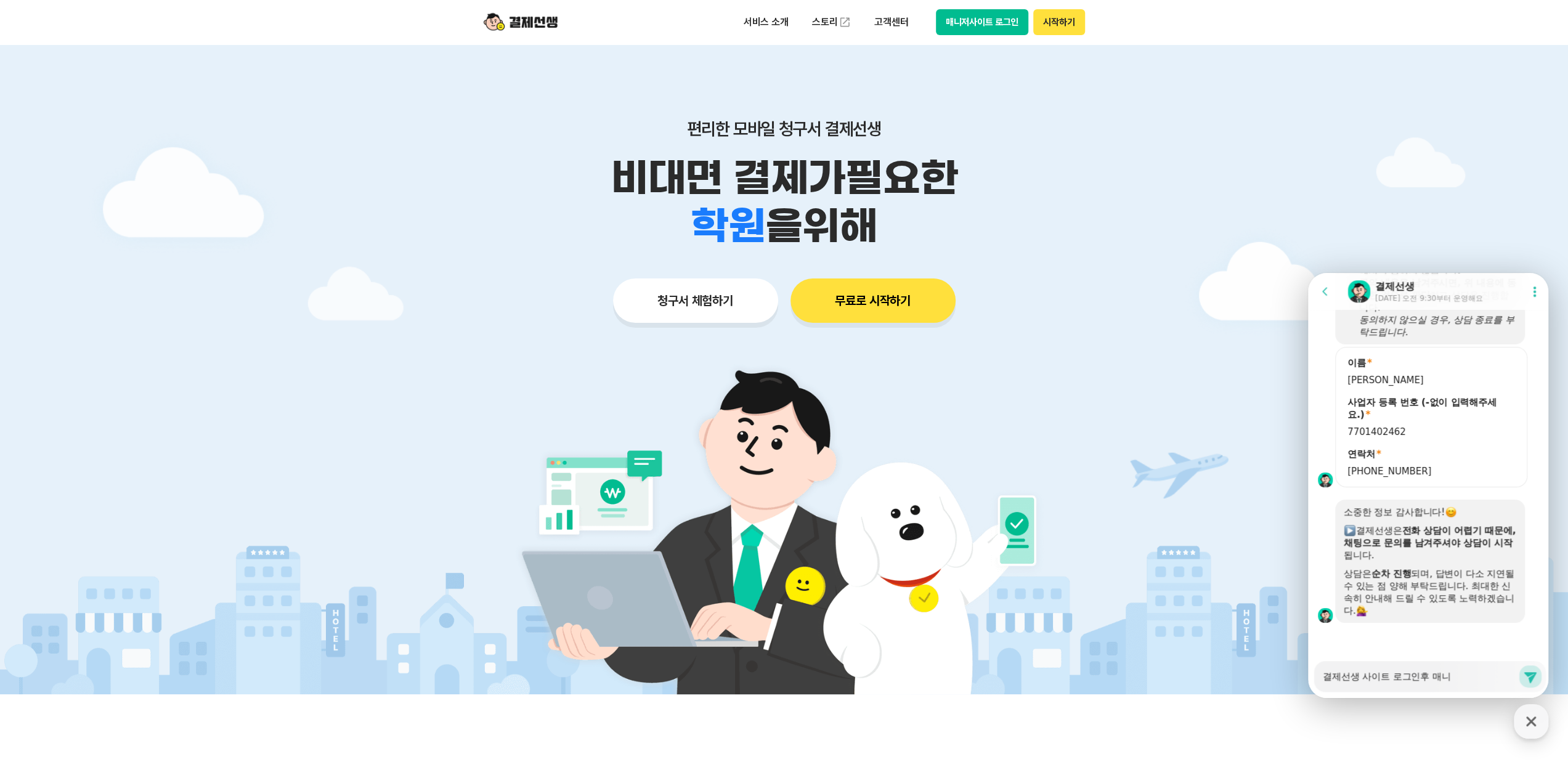
type textarea "x"
type textarea "결제선생 사이트 로그인후 매닞"
type textarea "x"
type textarea "결제선생 사이트 로그인후 매니저"
type textarea "x"
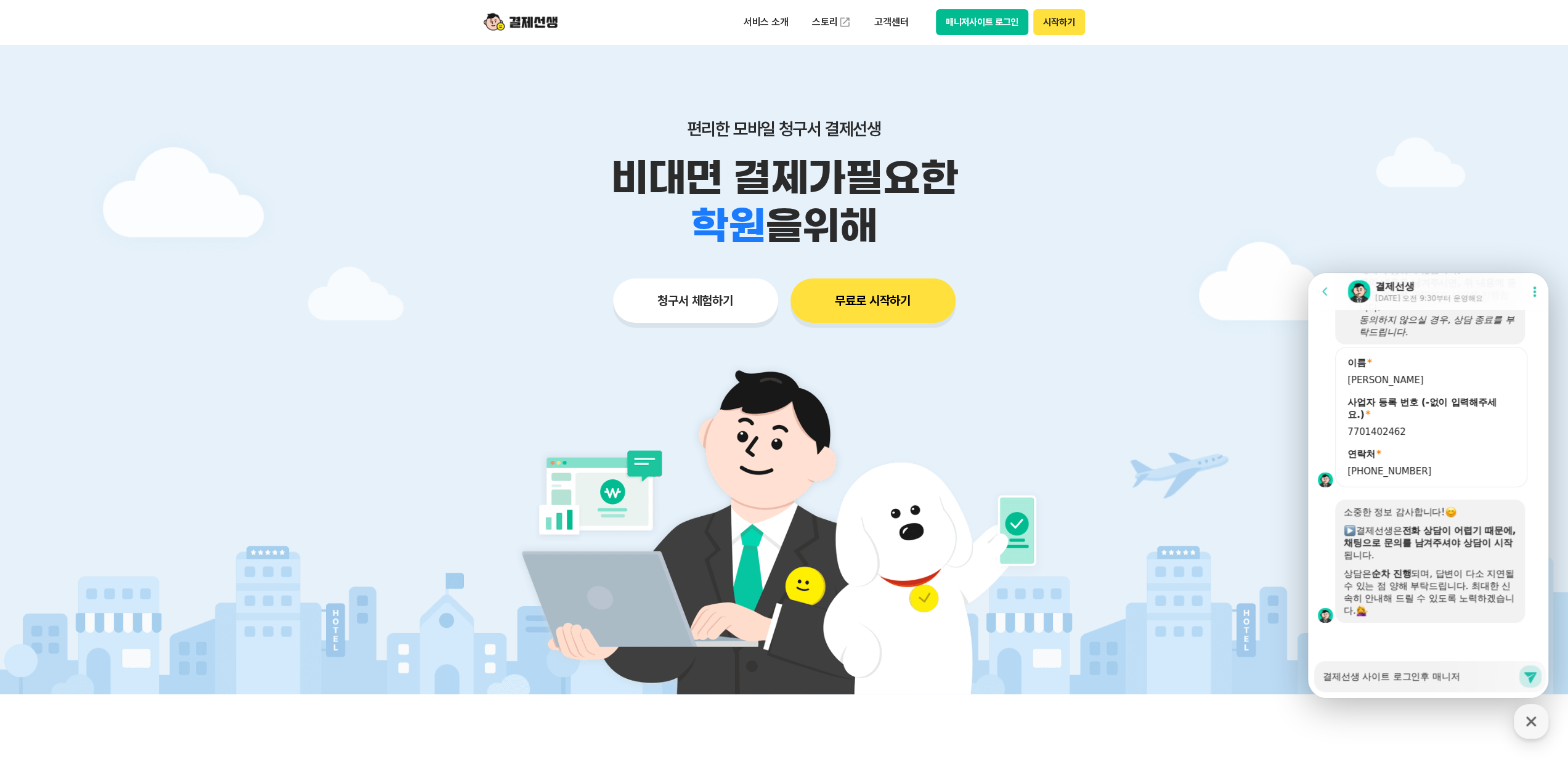
type textarea "결제선생 사이트 로그인후 매니젓"
type textarea "x"
type textarea "결제선생 사이트 로그인후 매니저사"
type textarea "x"
type textarea "결제선생 사이트 로그인후 매니저사이"
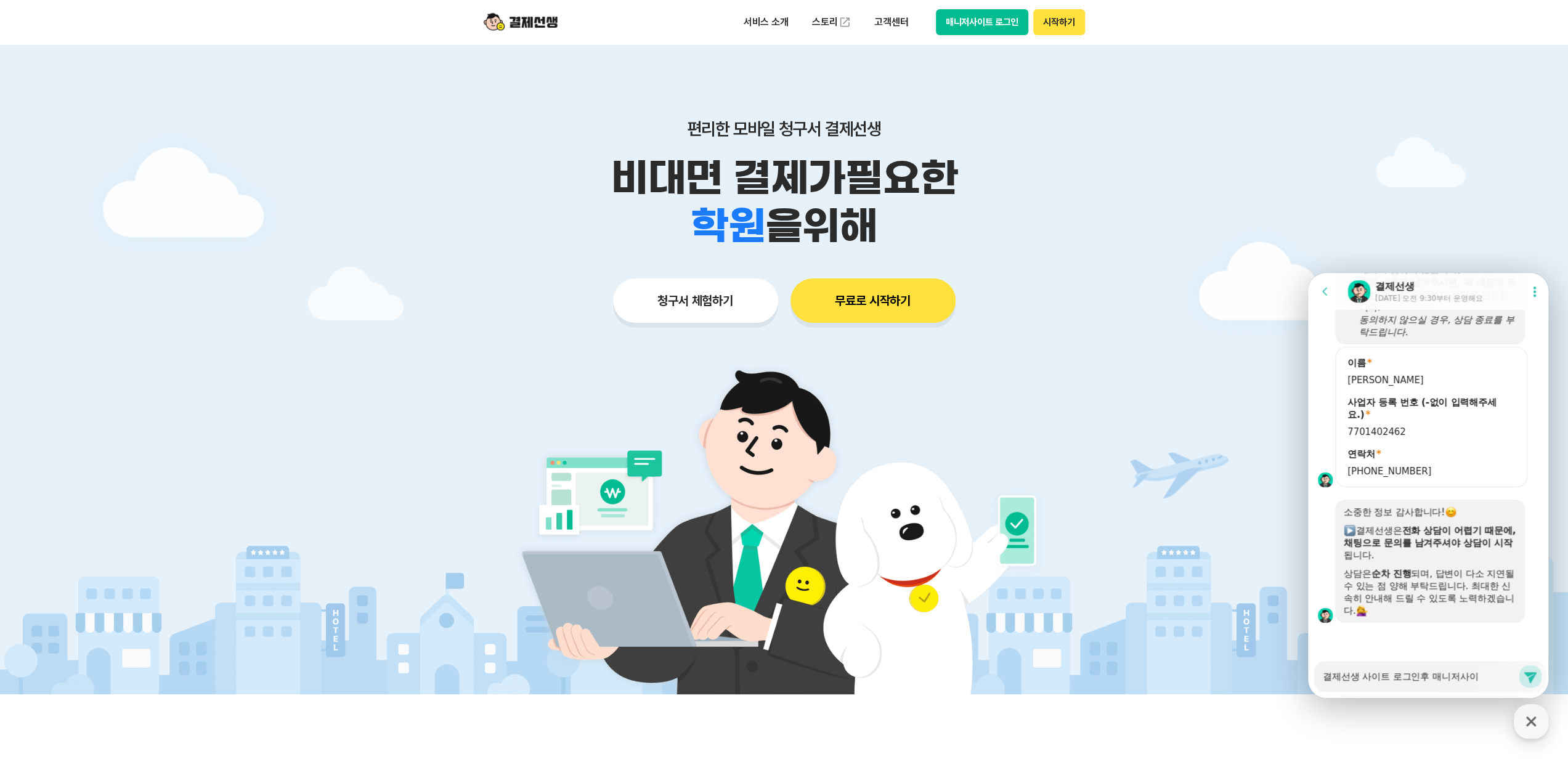
type textarea "x"
type textarea "결제선생 사이트 로그인후 매니저사잍"
type textarea "x"
type textarea "결제선생 사이트 로그인후 매니저사이트"
type textarea "x"
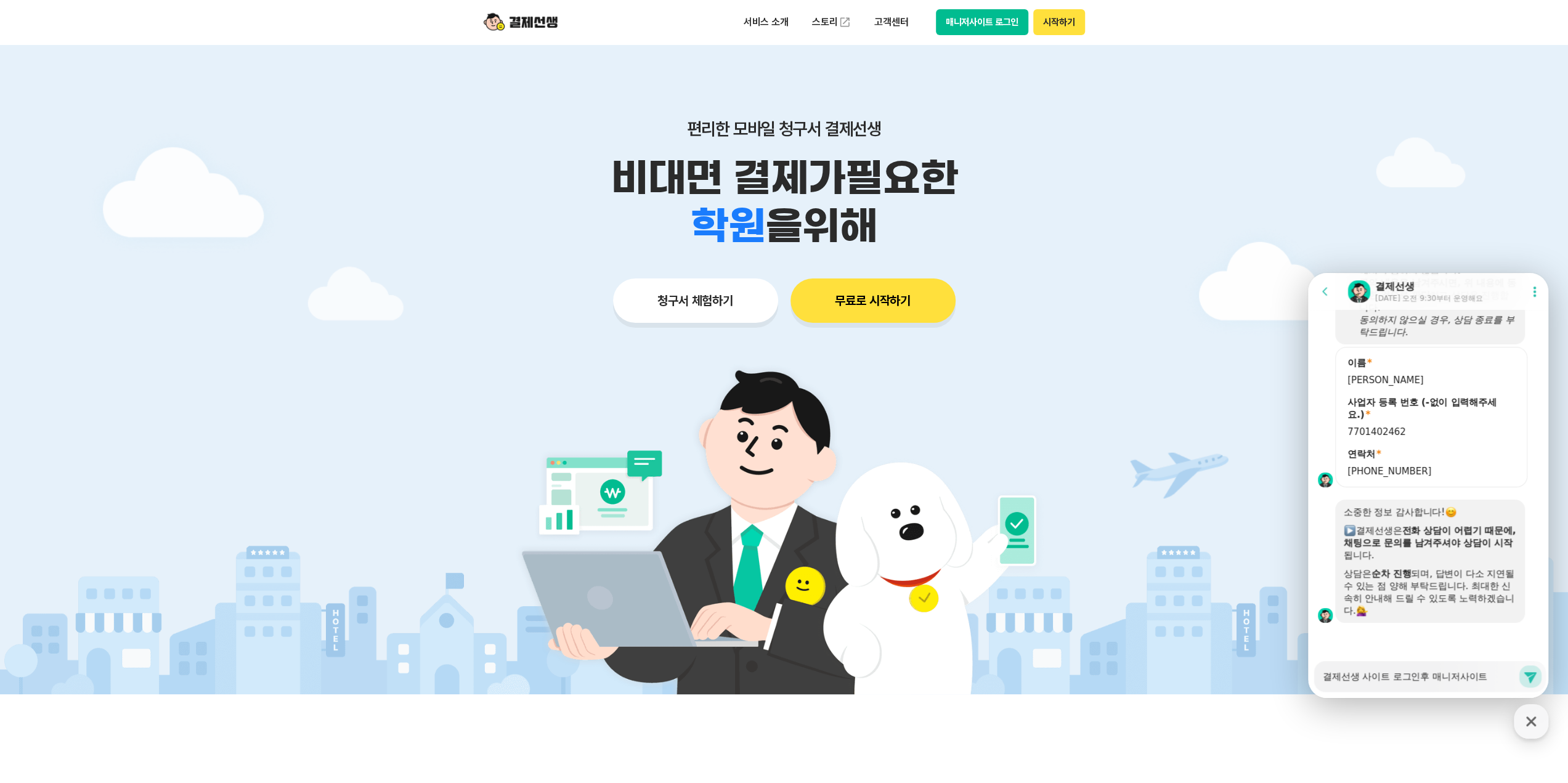
type textarea "결제선생 사이트 로그인후 매니저사이트"
type textarea "x"
type textarea "결제선생 사이트 로그인후 매니저사이트 ㄹ"
type textarea "x"
type textarea "결제선생 사이트 로그인후 매니저사이트 로"
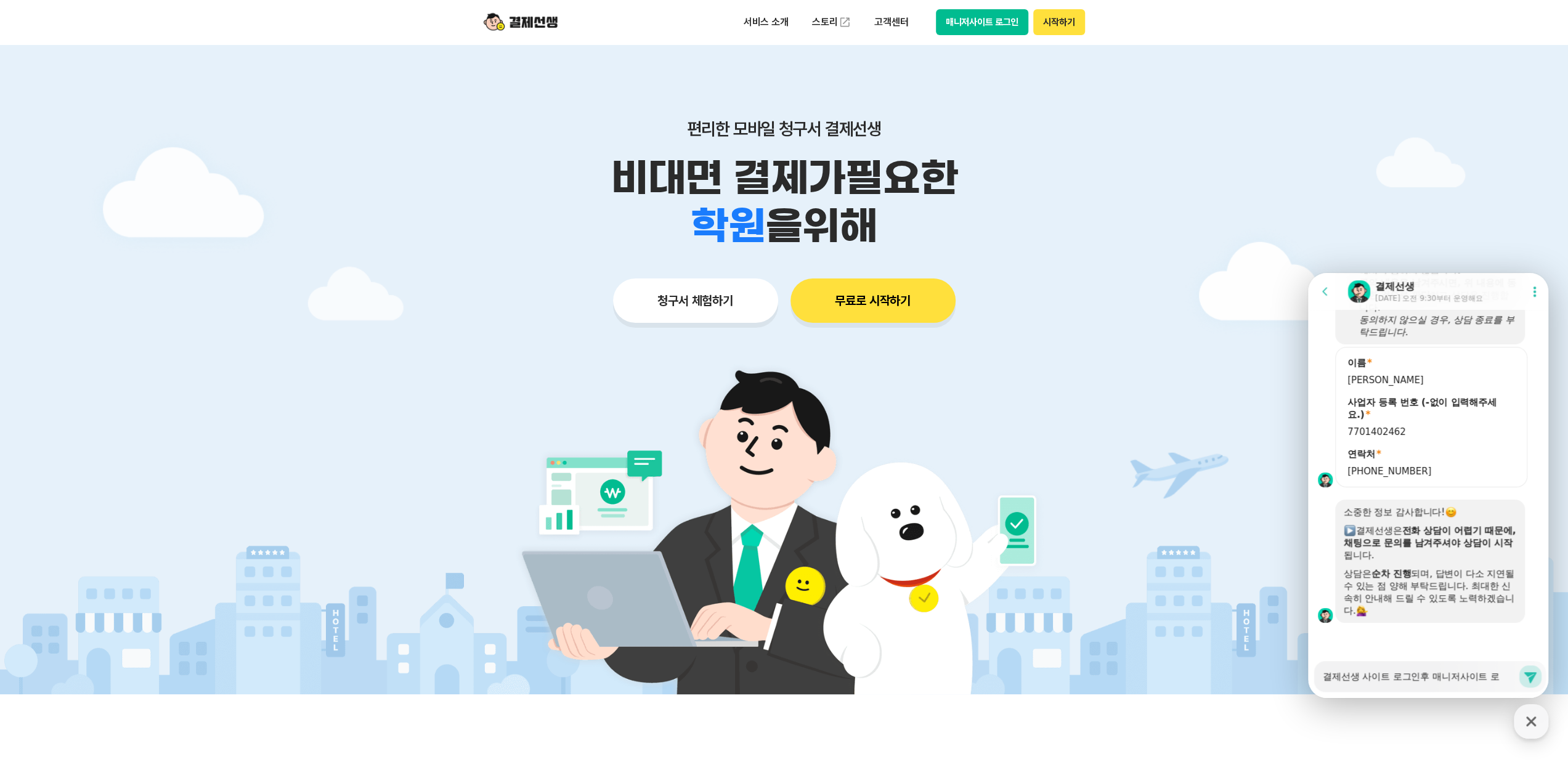
type textarea "x"
type textarea "결제선생 사이트 로그인후 매니저사이트 로그"
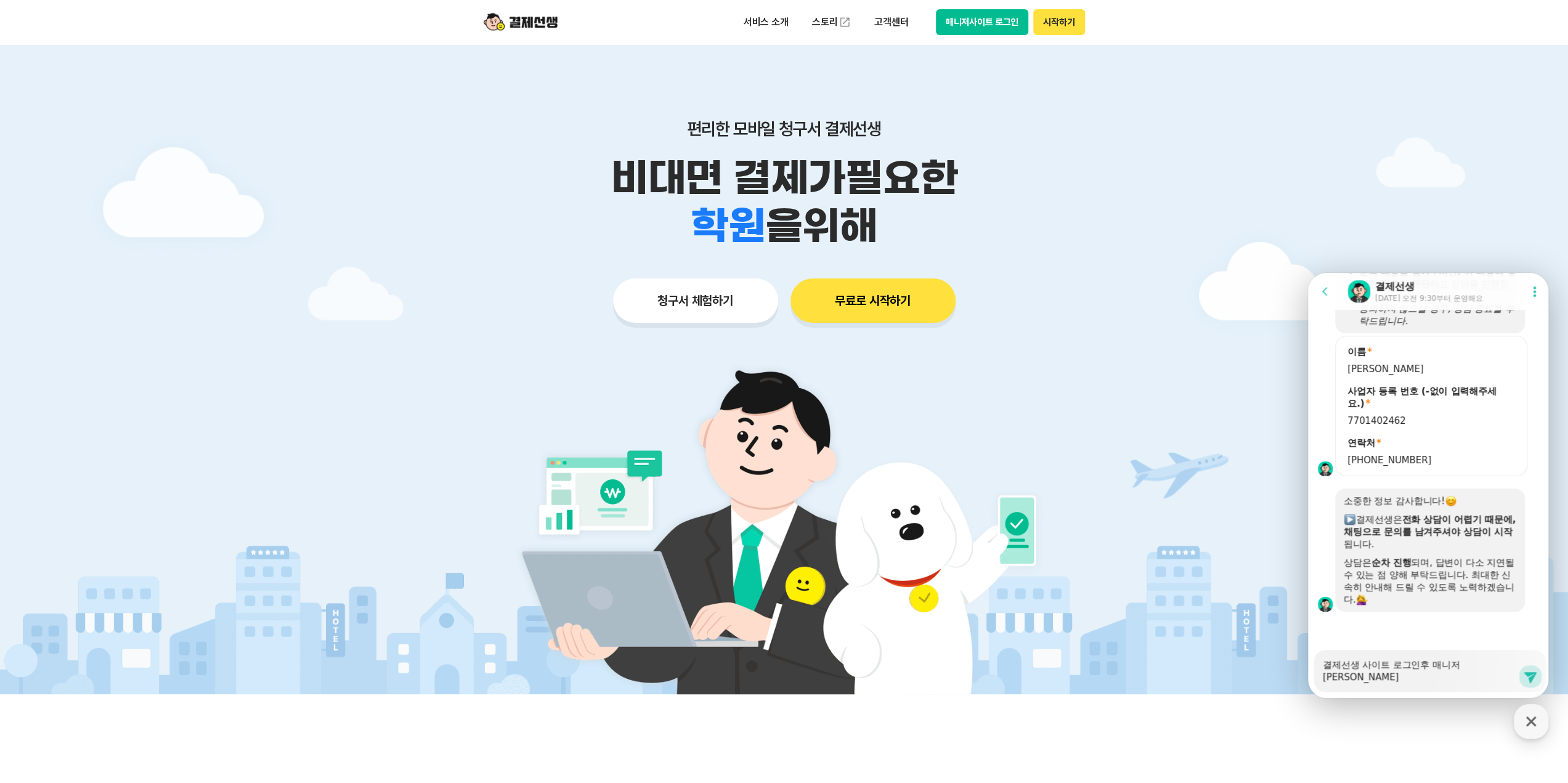
type textarea "x"
type textarea "결제선생 사이트 로그인후 매니저사이트 로긍"
type textarea "x"
type textarea "결제선생 사이트 로그인후 매니저사이트 로그이"
type textarea "x"
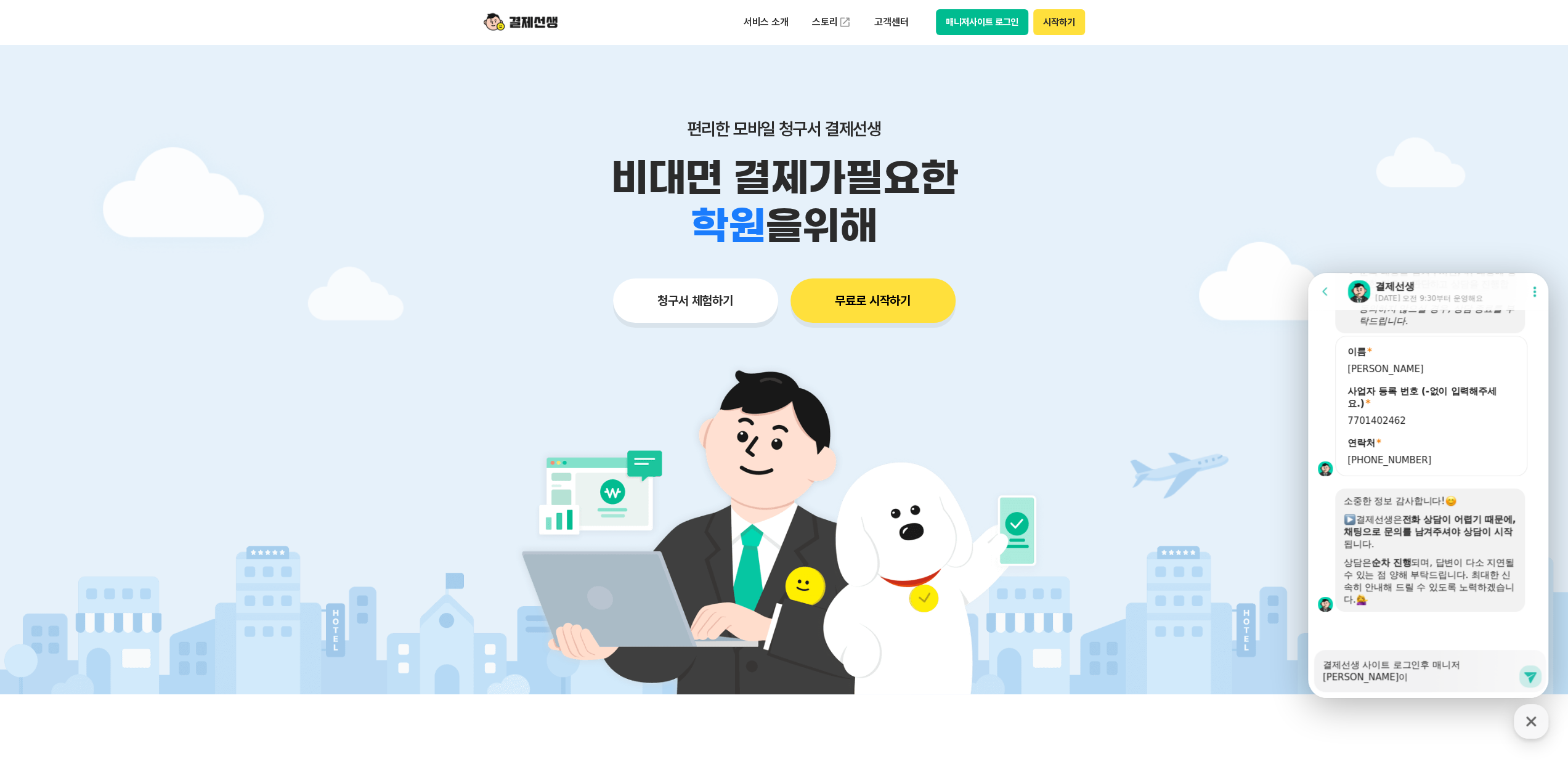
type textarea "결제선생 사이트 로그인후 매니저사이트 로그인"
type textarea "x"
type textarea "결제선생 사이트 로그인후 매니저사이트 로그인ㅅ"
type textarea "x"
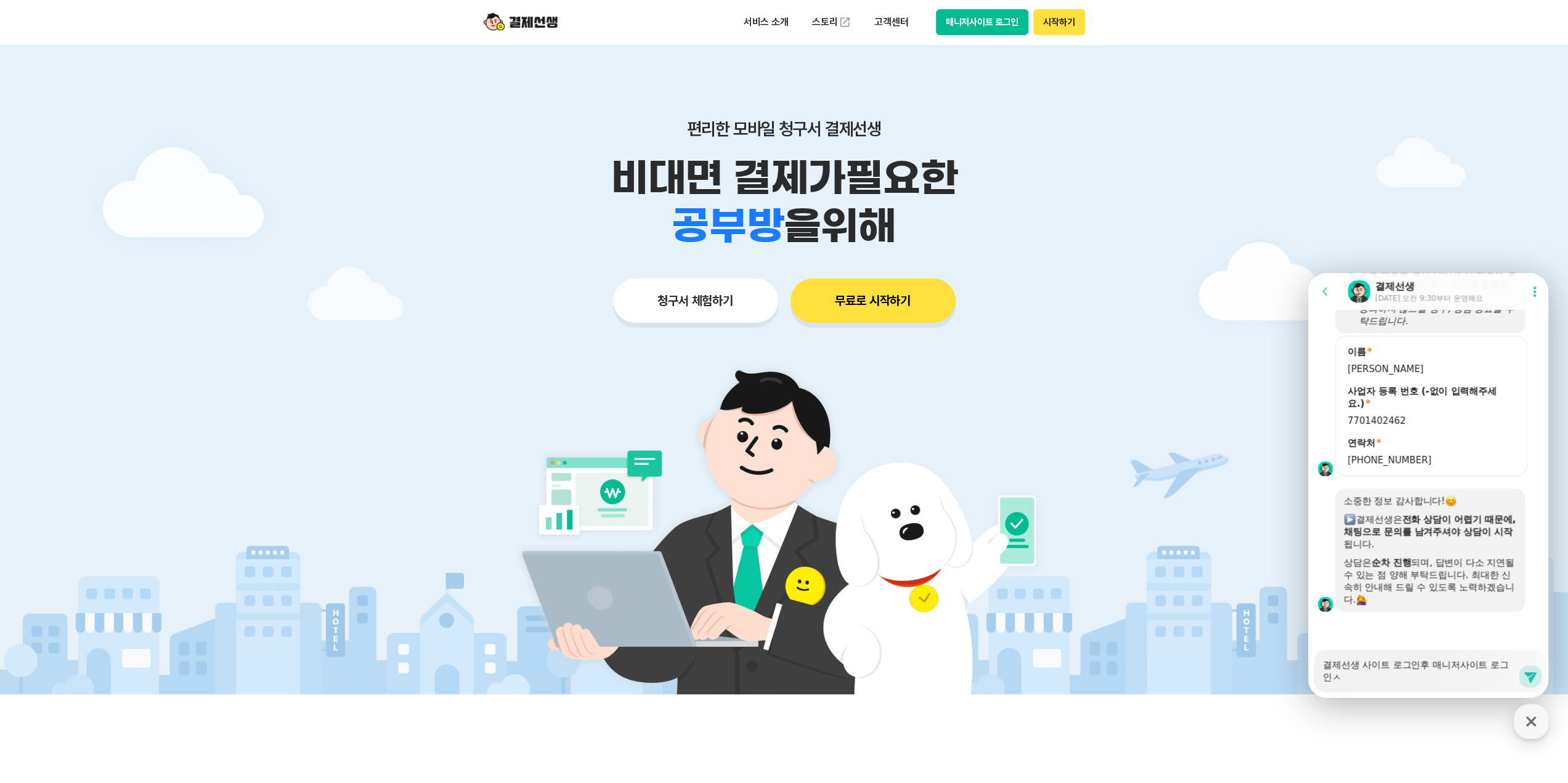
type textarea "결제선생 사이트 로그인후 매니저사이트 로그인시"
type textarea "x"
type textarea "결제선생 사이트 로그인후 매니저사이트 로그인시"
type textarea "x"
type textarea "결제선생 사이트 로그인후 매니저사이트 로그인시 ㅇ"
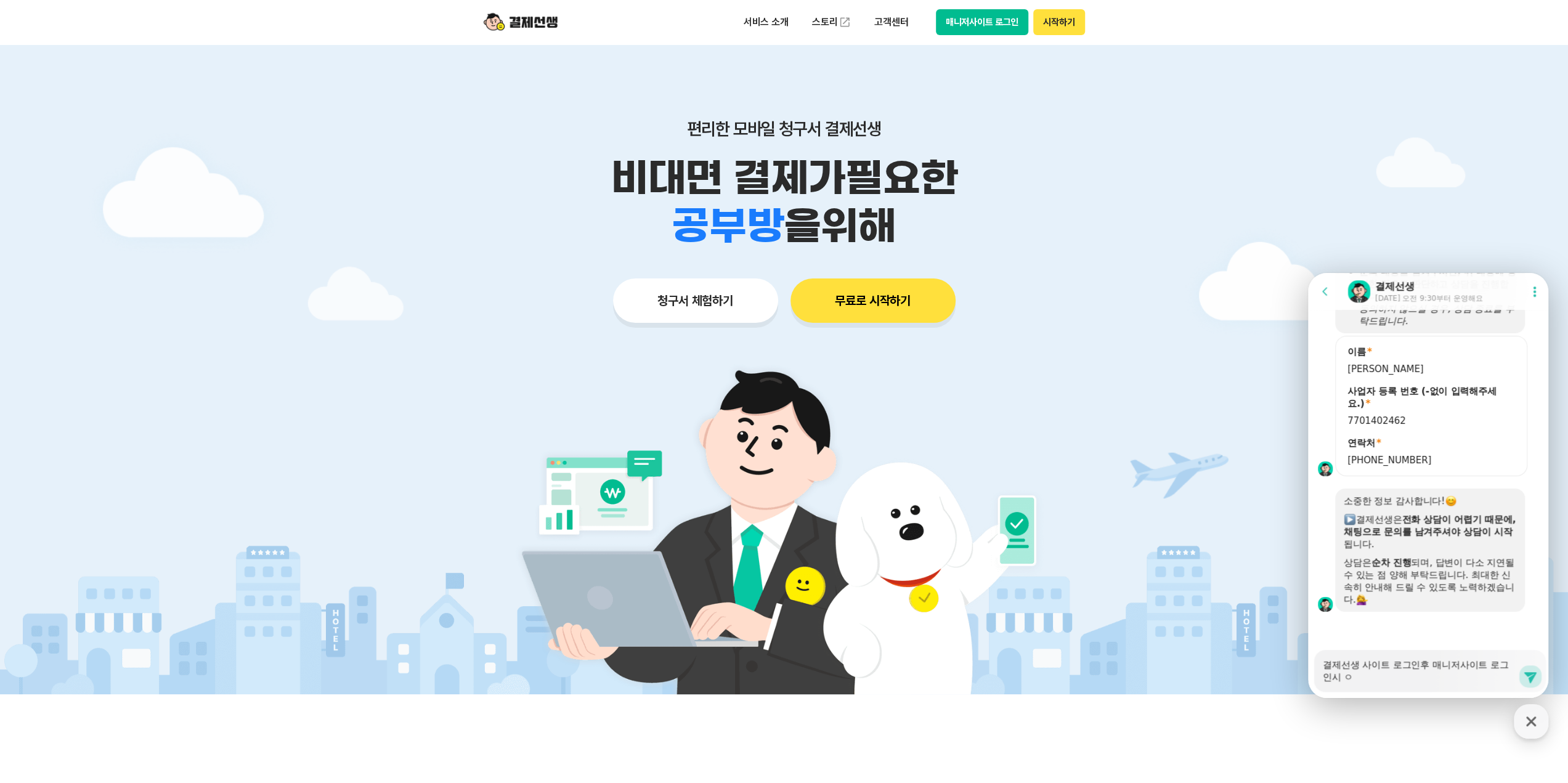
type textarea "x"
type textarea "결제선생 사이트 로그인후 매니저사이트 로그인시 이"
type textarea "x"
type textarea "결제선생 사이트 로그인후 매니저사이트 로그인시 인"
type textarea "x"
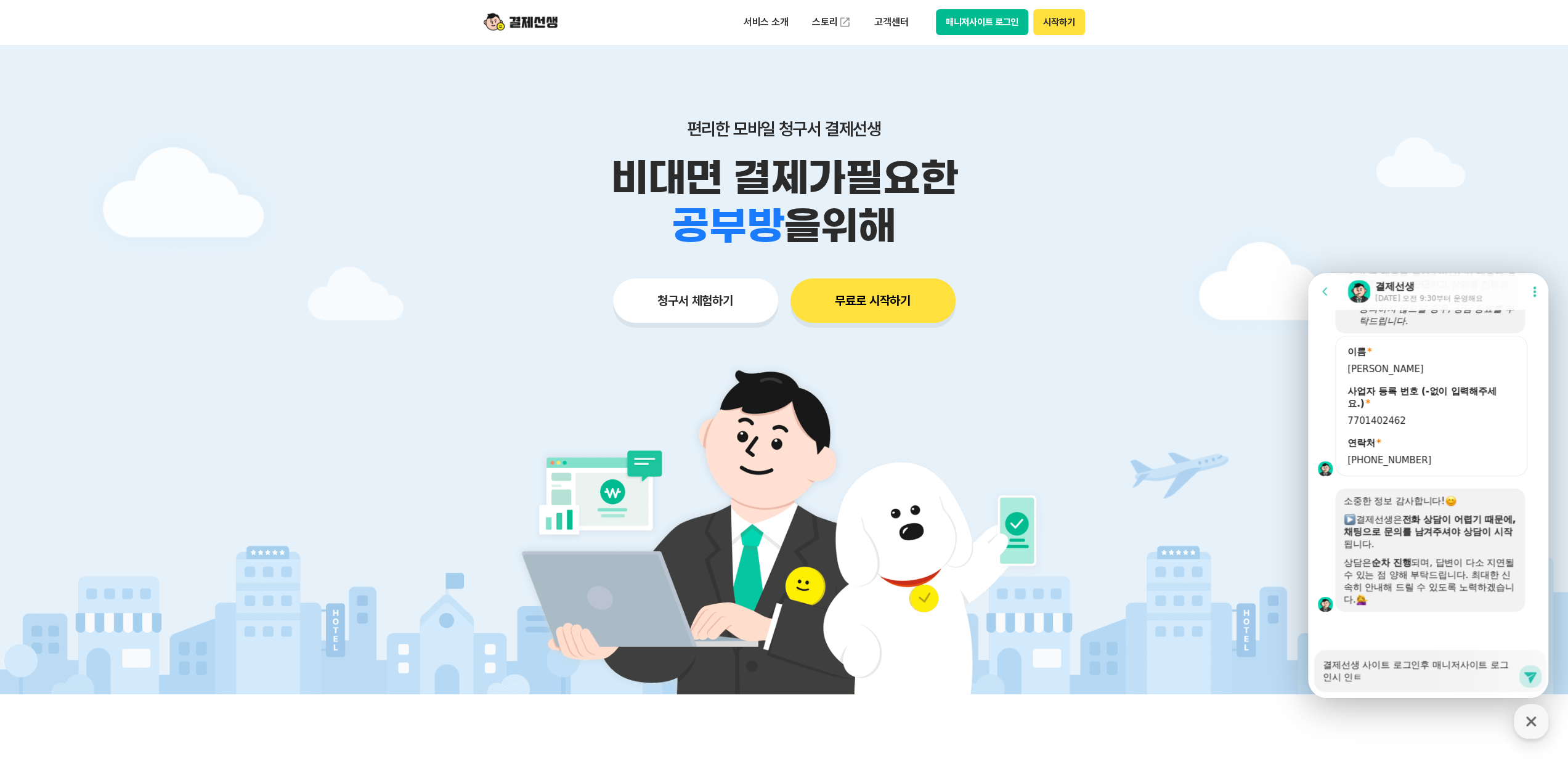
type textarea "결제선생 사이트 로그인후 매니저사이트 로그인시 인터"
type textarea "x"
type textarea "결제선생 사이트 로그인후 매니저사이트 로그인시 인턴"
type textarea "x"
type textarea "결제선생 사이트 로그인후 매니저사이트 로그인시 인터네"
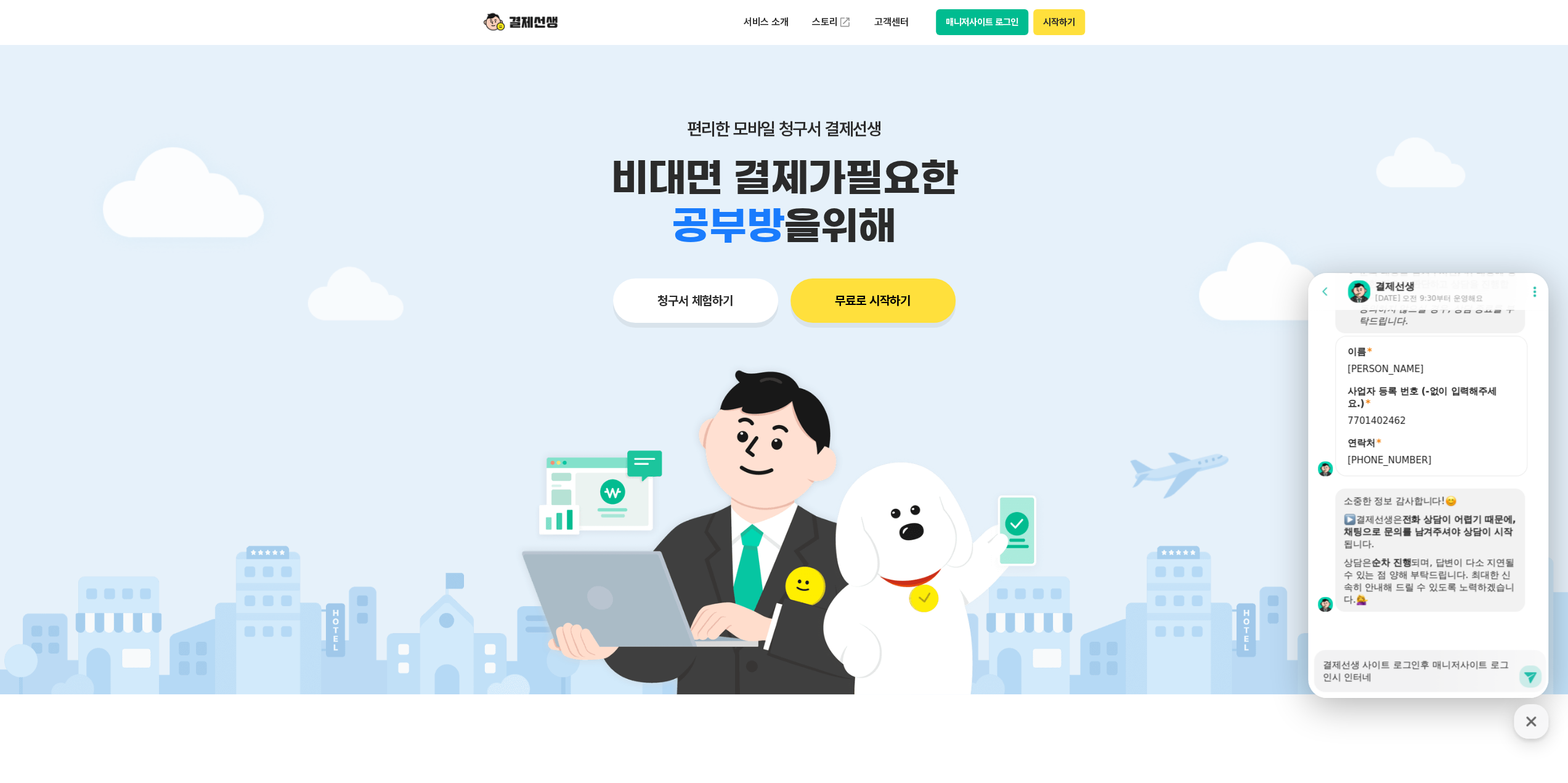
type textarea "x"
type textarea "결제선생 사이트 로그인후 매니저사이트 로그인시 인터넷"
type textarea "x"
type textarea "결제선생 사이트 로그인후 매니저사이트 로그인시 인터넷ㅊ"
type textarea "x"
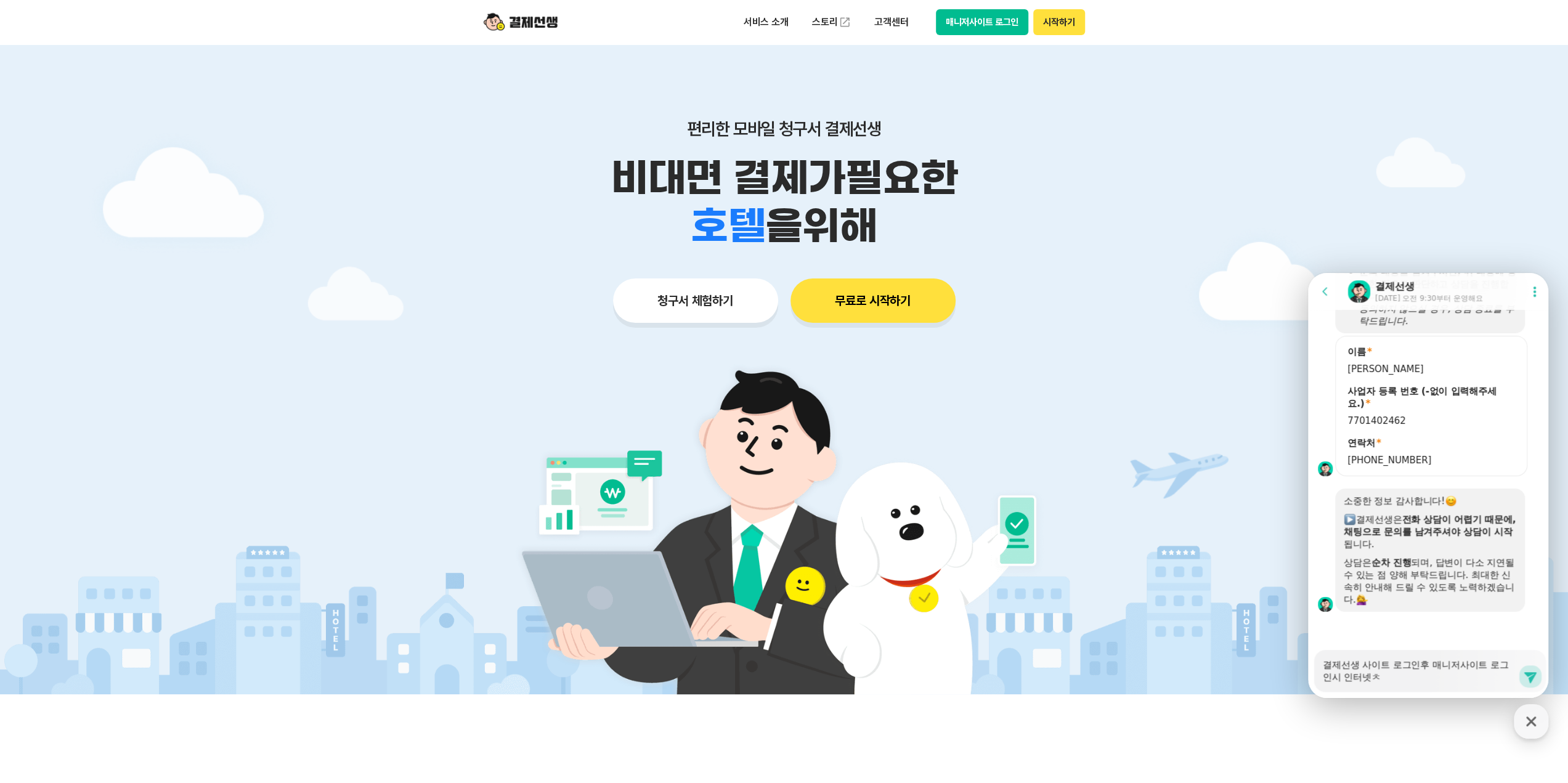
type textarea "결제선생 사이트 로그인후 매니저사이트 로그인시 인터넷차"
type textarea "x"
type textarea "결제선생 사이트 로그인후 매니저사이트 로그인시 인터넷창"
type textarea "x"
type textarea "결제선생 사이트 로그인후 매니저사이트 로그인시 인터넷창ㅇ"
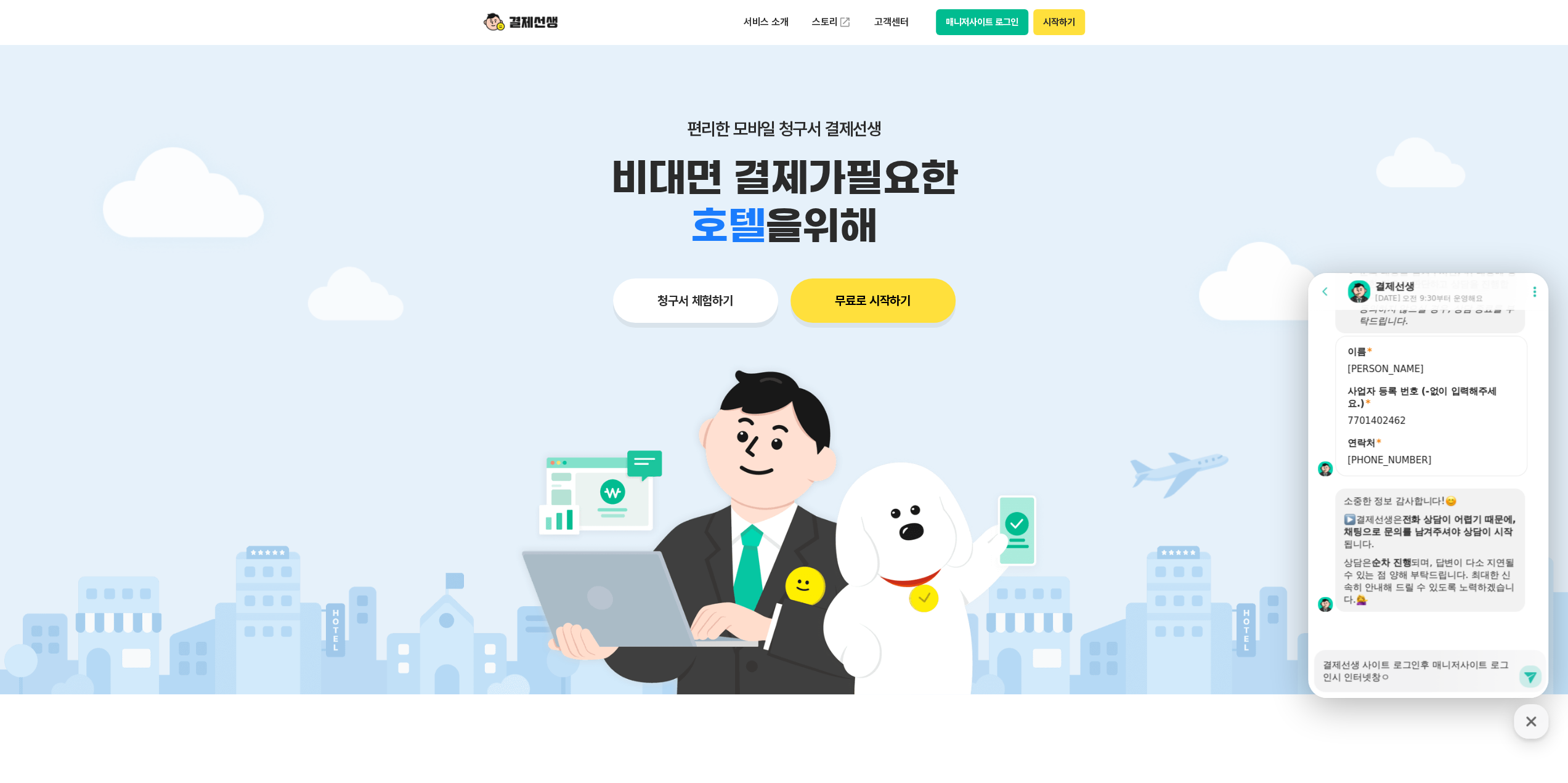
type textarea "x"
type textarea "결제선생 사이트 로그인후 매니저사이트 로그인시 인터넷창이"
type textarea "x"
type textarea "결제선생 사이트 로그인후 매니저사이트 로그인시 인터넷창이"
type textarea "x"
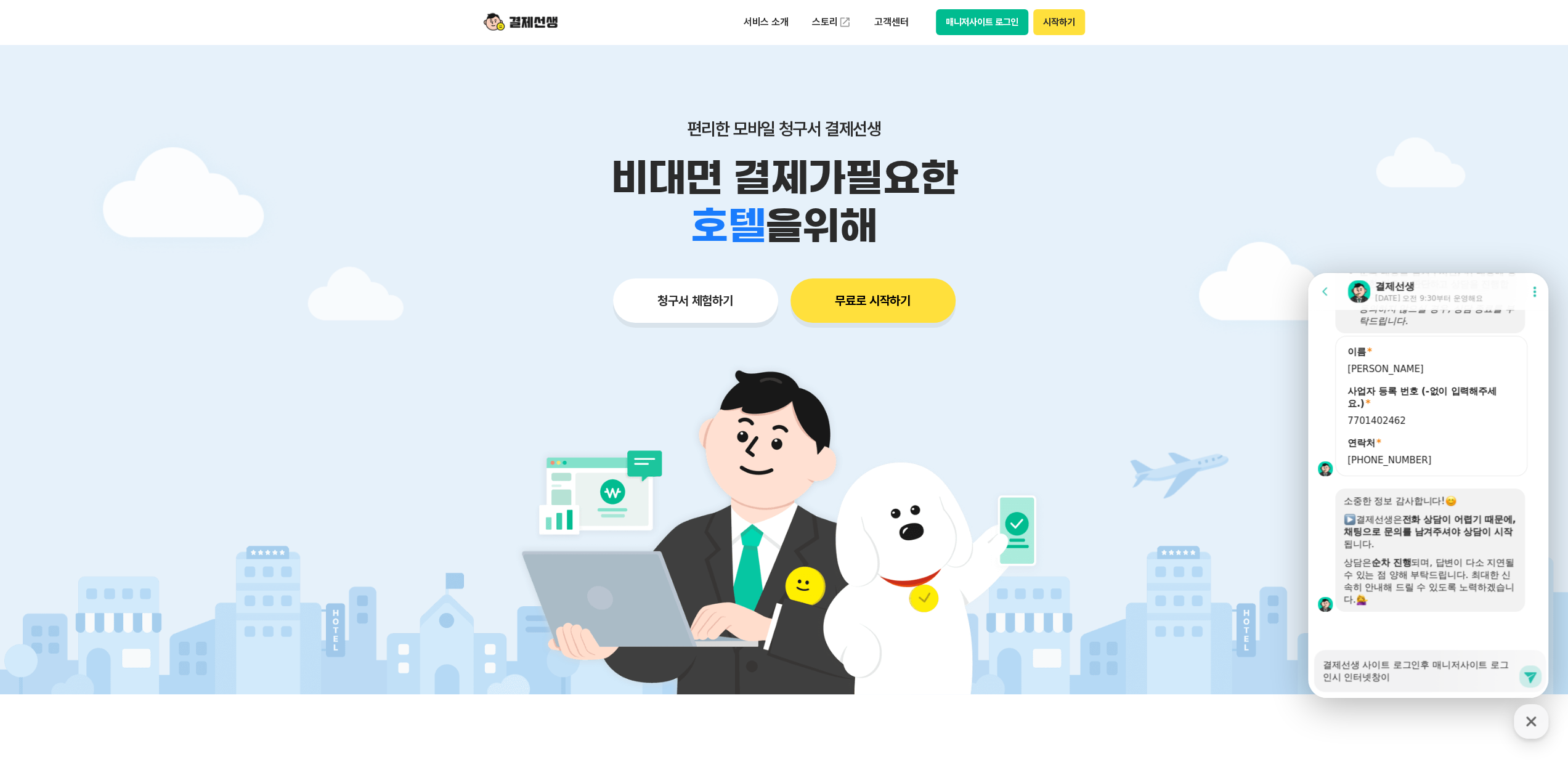
type textarea "결제선생 사이트 로그인후 매니저사이트 로그인시 인터넷창이 ㅅ"
type textarea "x"
type textarea "결제선생 사이트 로그인후 매니저사이트 로그인시 인터넷창이 새"
type textarea "x"
type textarea "결제선생 사이트 로그인후 매니저사이트 로그인시 인터넷창이 샐"
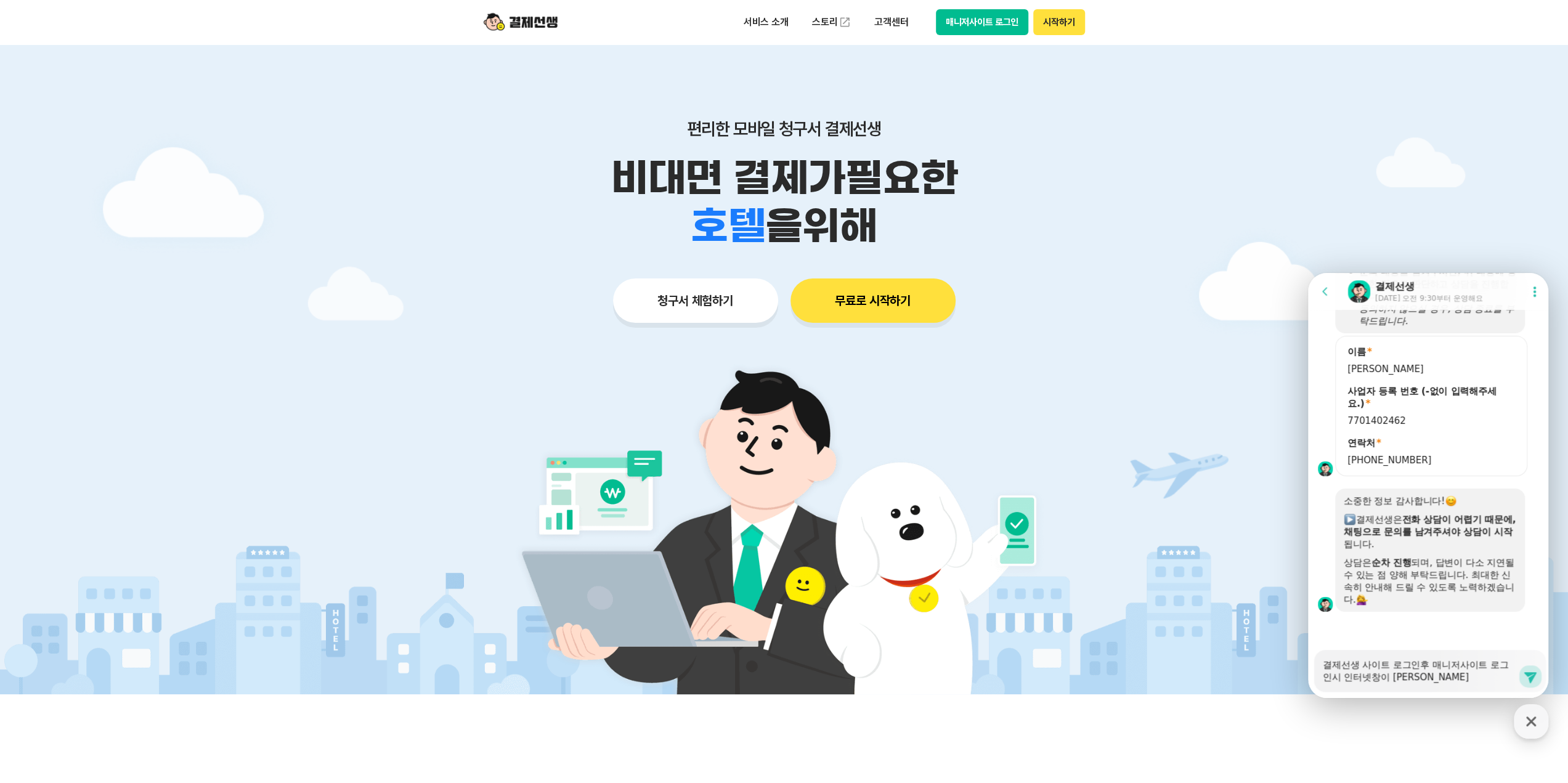
type textarea "x"
type textarea "결제선생 사이트 로그인후 매니저사이트 로그인시 인터넷창이 새로"
type textarea "x"
type textarea "결제선생 사이트 로그인후 매니저사이트 로그인시 인터넷창이 새로"
type textarea "x"
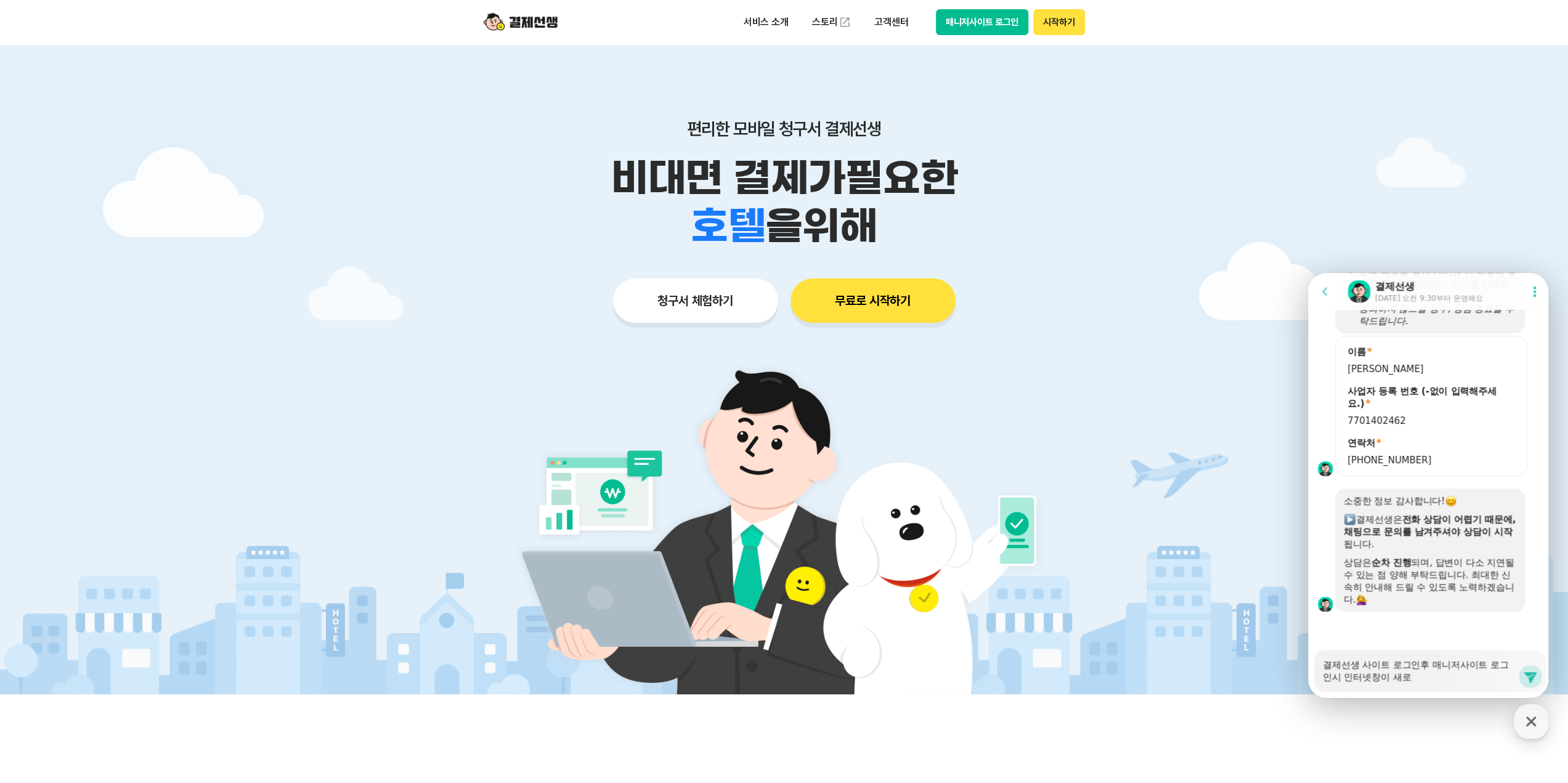
type textarea "결제선생 사이트 로그인후 매니저사이트 로그인시 인터넷창이 새로 ㅎ"
type textarea "x"
type textarea "결제선생 사이트 로그인후 매니저사이트 로그인시 인터넷창이 새로 하"
type textarea "x"
type textarea "결제선생 사이트 로그인후 매니저사이트 로그인시 인터넷창이 새로 한"
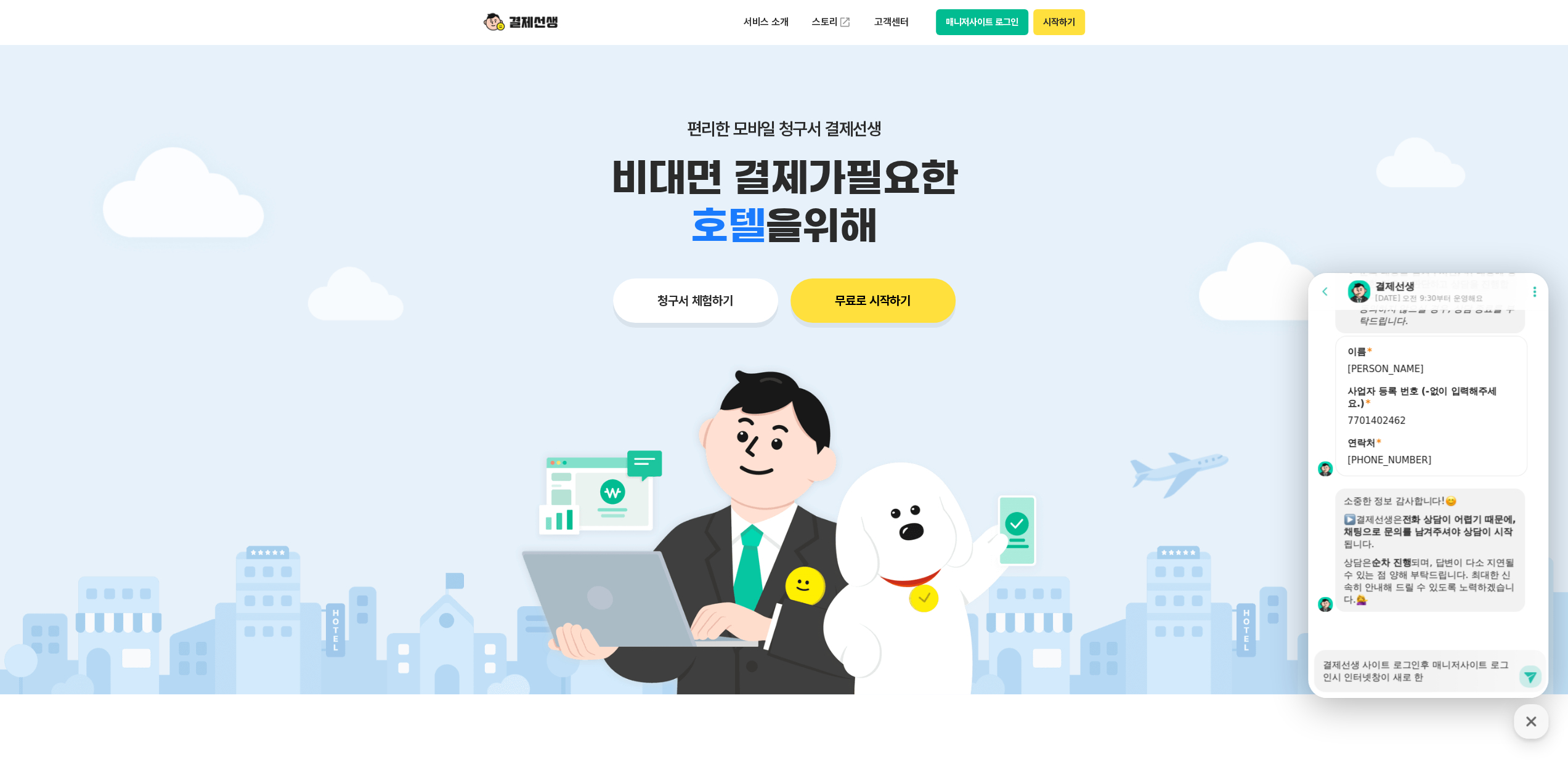
type textarea "x"
type textarea "결제선생 사이트 로그인후 매니저사이트 로그인시 인터넷창이 새로 하나"
type textarea "x"
type textarea "결제선생 사이트 로그인후 매니저사이트 로그인시 인터넷창이 새로 하나"
type textarea "x"
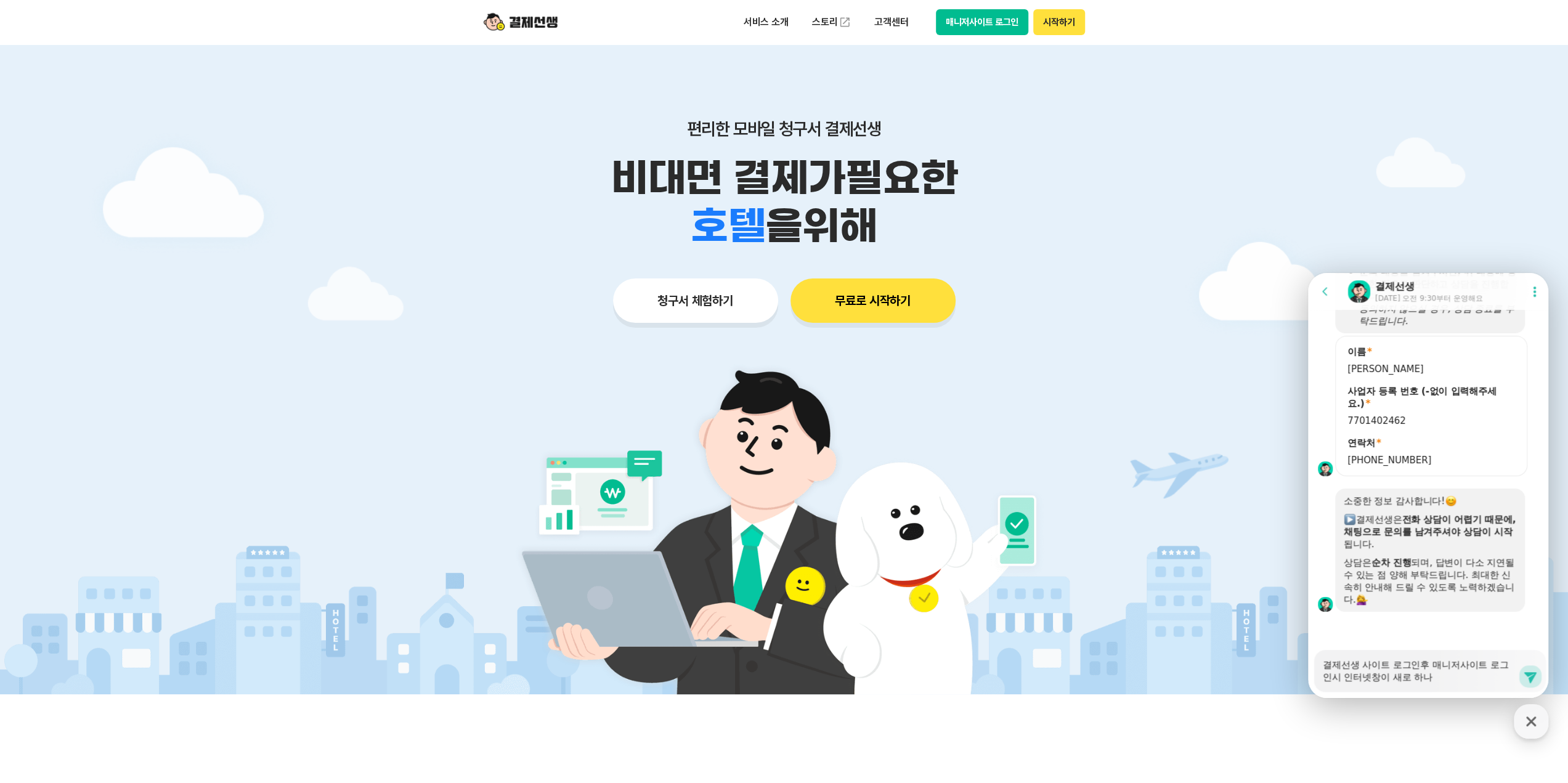
type textarea "결제선생 사이트 로그인후 매니저사이트 로그인시 인터넷창이 새로 하나 ㅋ"
type textarea "x"
type textarea "결제선생 사이트 로그인후 매니저사이트 로그인시 인터넷창이 새로 하나 켜"
type textarea "x"
type textarea "결제선생 사이트 로그인후 매니저사이트 로그인시 인터넷창이 새로 하나 켲"
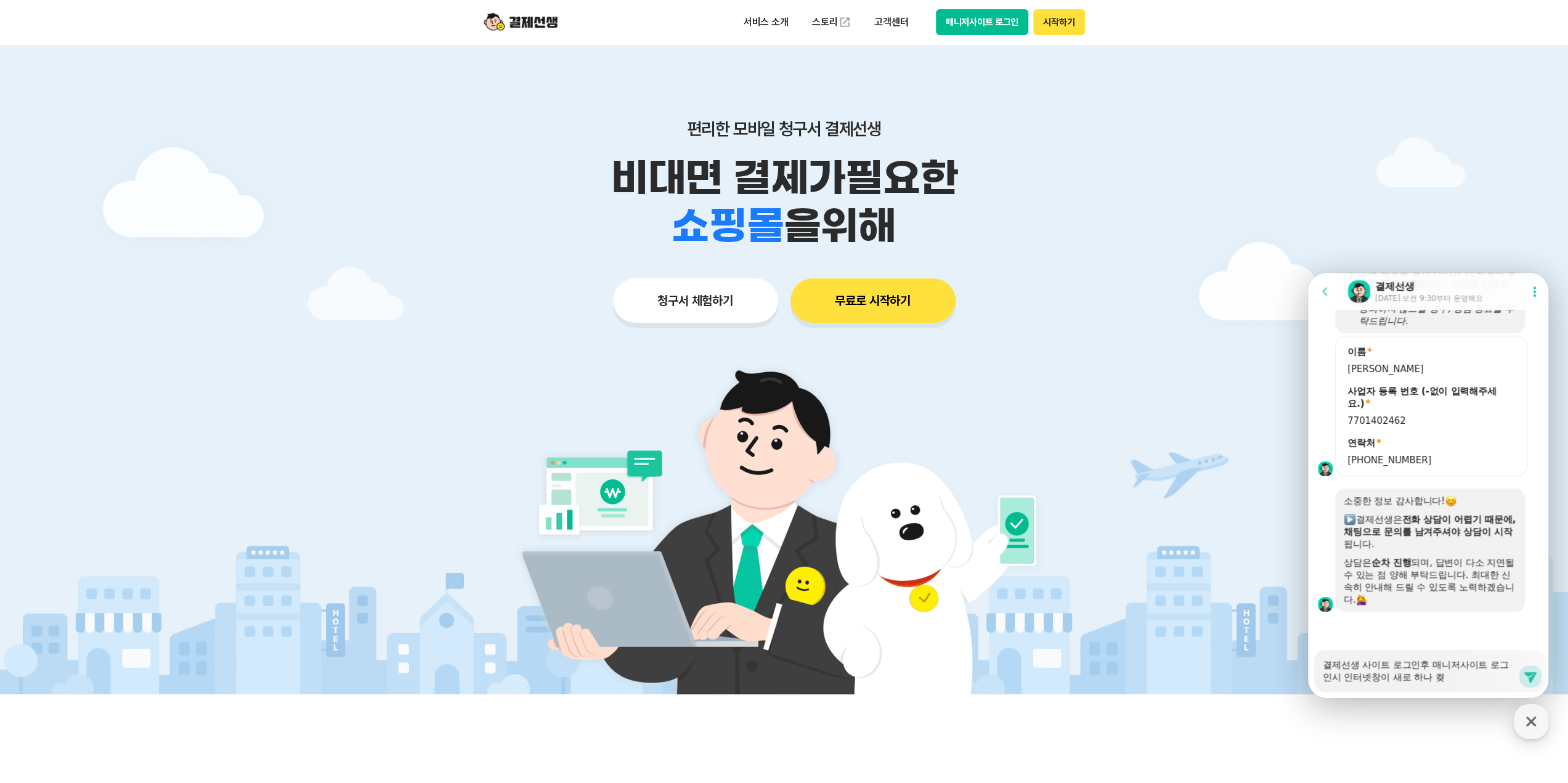
type textarea "x"
type textarea "결제선생 사이트 로그인후 매니저사이트 로그인시 인터넷창이 새로 하나 켜지"
type textarea "x"
type textarea "결제선생 사이트 로그인후 매니저사이트 로그인시 인터넷창이 새로 하나 켜짐"
type textarea "x"
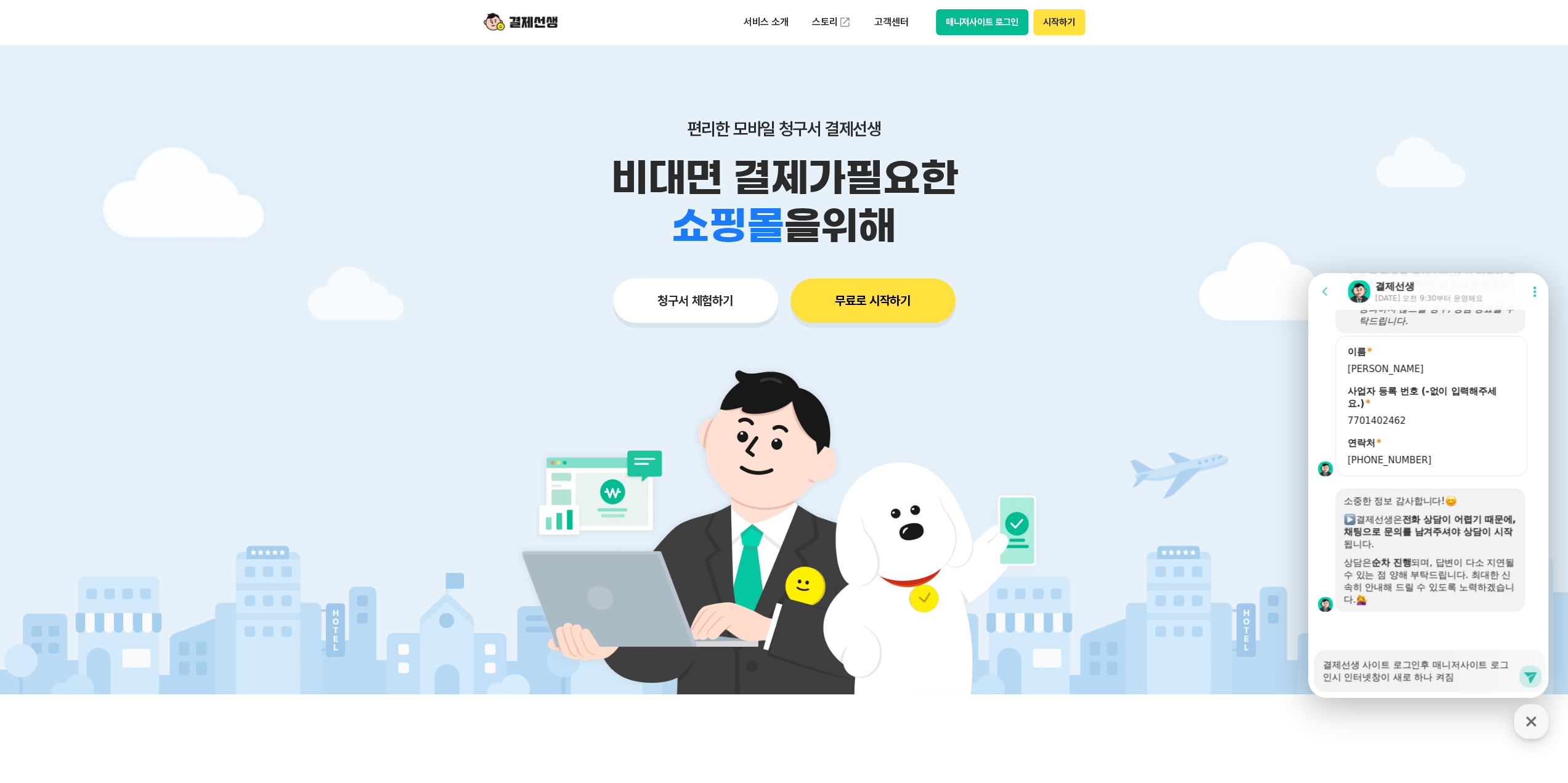
type textarea "결제선생 사이트 로그인후 매니저사이트 로그인시 인터넷창이 새로 하나 켜지며"
type textarea "x"
type textarea "결제선생 사이트 로그인후 매니저사이트 로그인시 인터넷창이 새로 하나 켜지면"
type textarea "x"
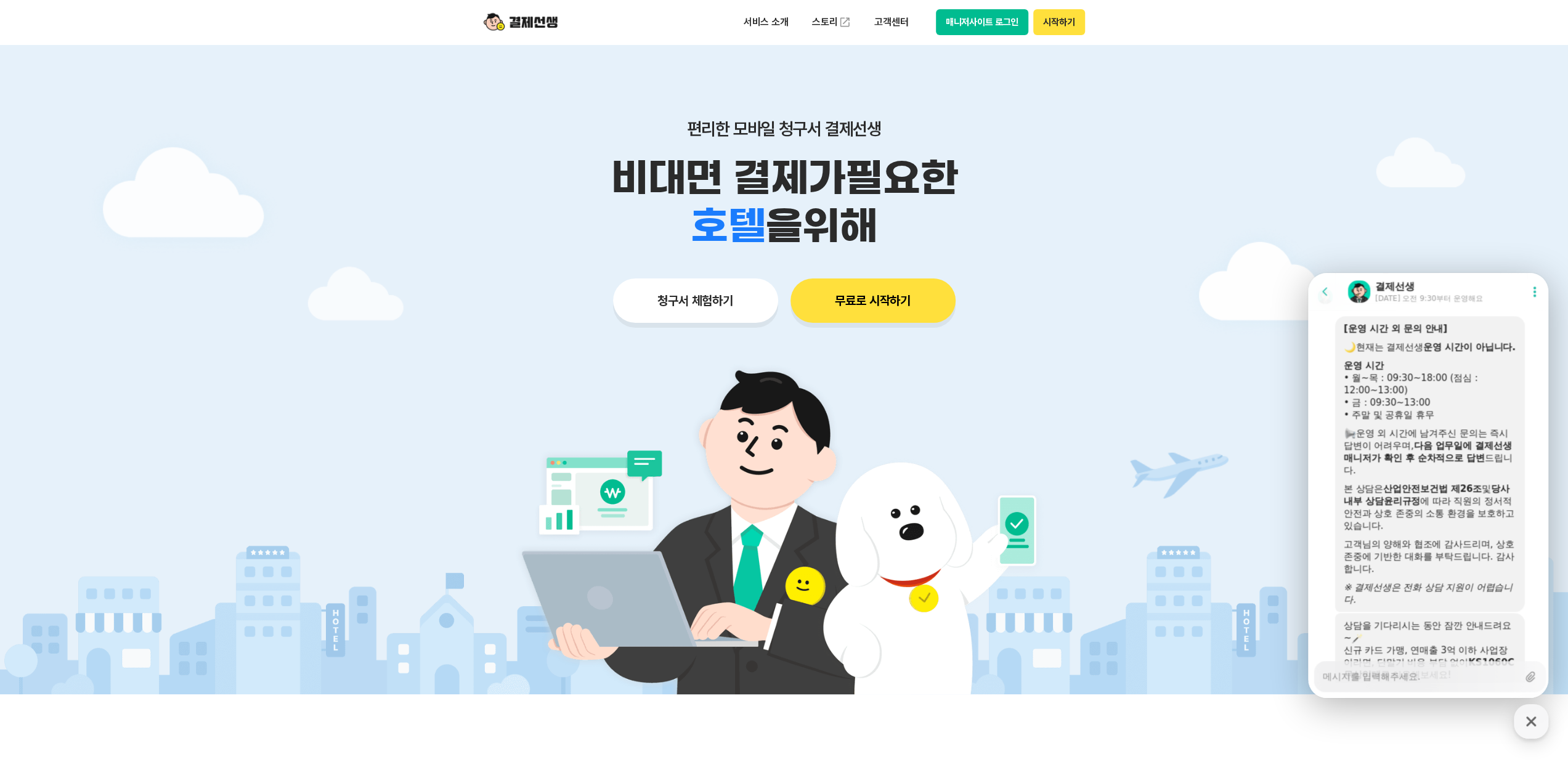
scroll to position [1714, 0]
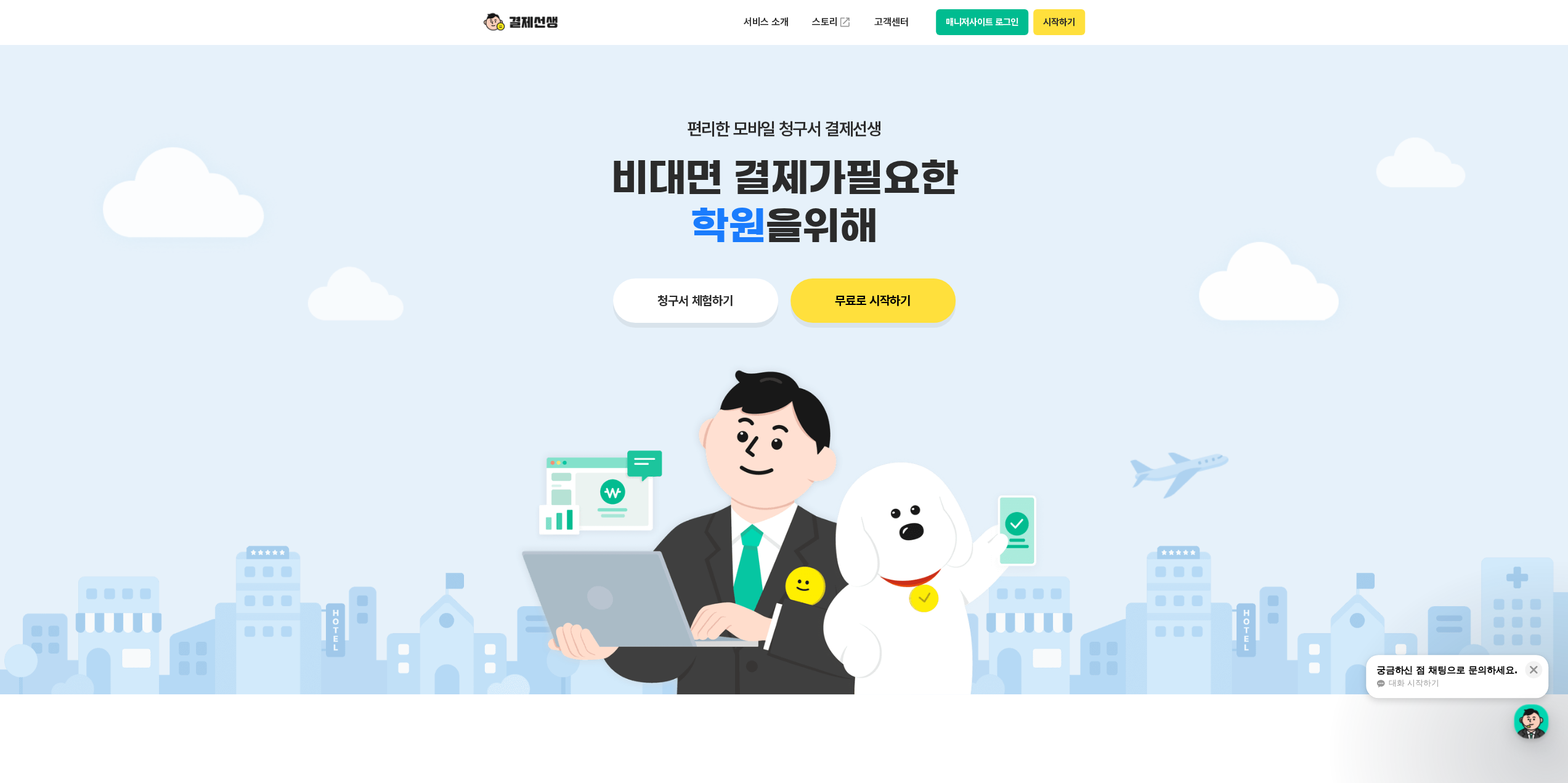
click at [971, 17] on button "매니저사이트 로그인" at bounding box center [982, 23] width 93 height 26
click at [1073, 17] on button "시작하기" at bounding box center [1059, 23] width 51 height 26
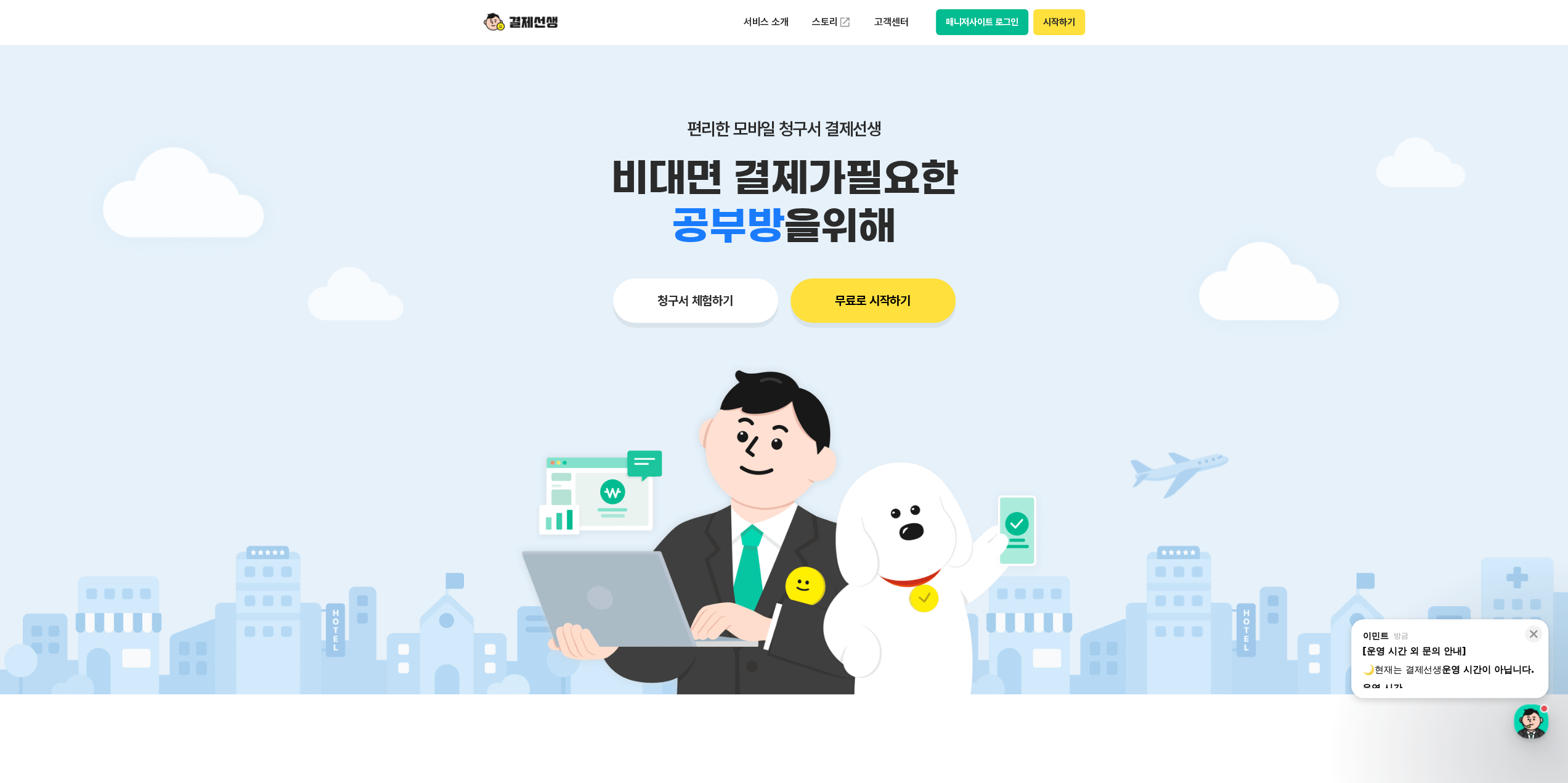
click at [968, 23] on button "매니저사이트 로그인" at bounding box center [982, 23] width 93 height 26
